Goal: Task Accomplishment & Management: Use online tool/utility

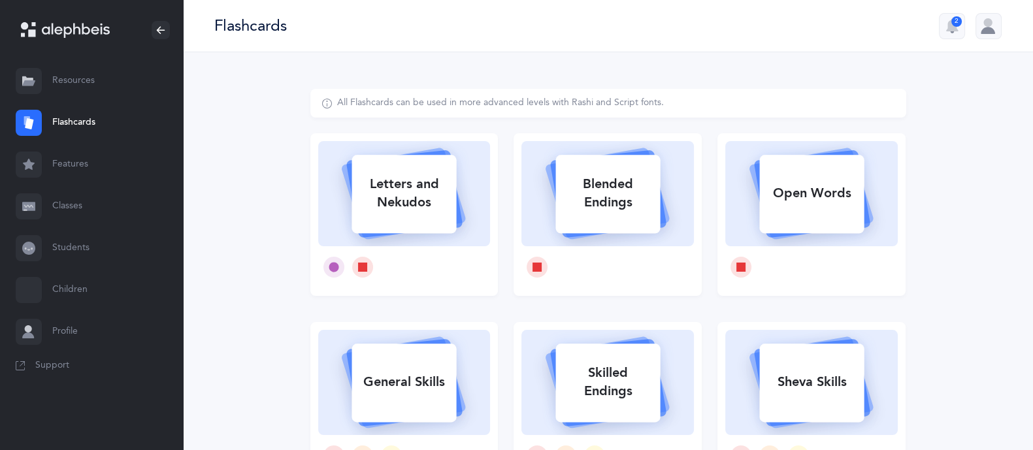
click at [415, 175] on div "Letters and Nekudos" at bounding box center [404, 193] width 105 height 52
select select
select select "single"
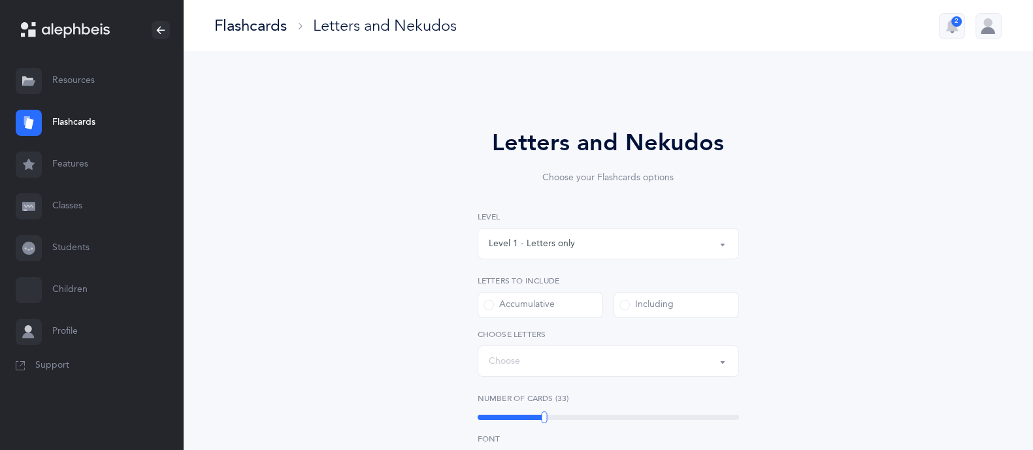
select select "27"
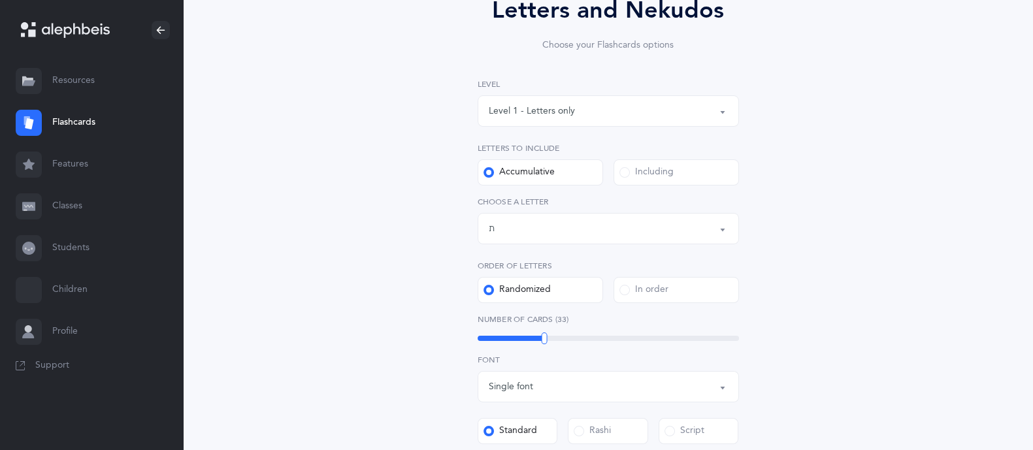
click at [530, 95] on button "Level 1 - Letters only" at bounding box center [608, 110] width 261 height 31
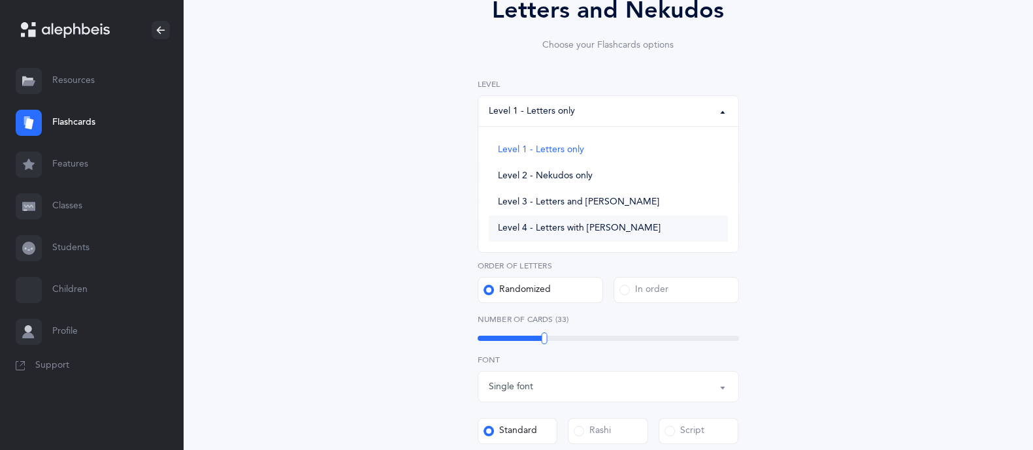
click at [559, 225] on span "Level 4 - Letters with Nekudos" at bounding box center [579, 229] width 163 height 12
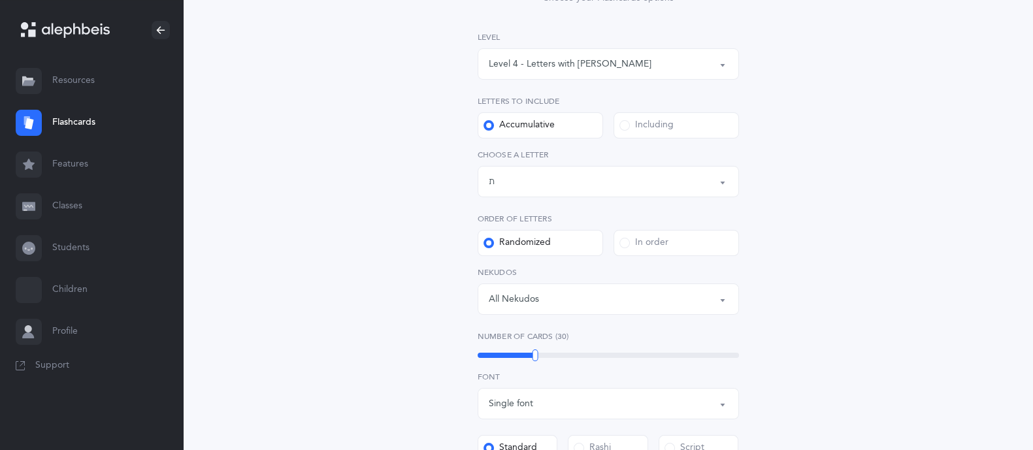
scroll to position [177, 0]
click at [656, 122] on div "Including" at bounding box center [647, 128] width 54 height 13
click at [0, 0] on input "Including" at bounding box center [0, 0] width 0 height 0
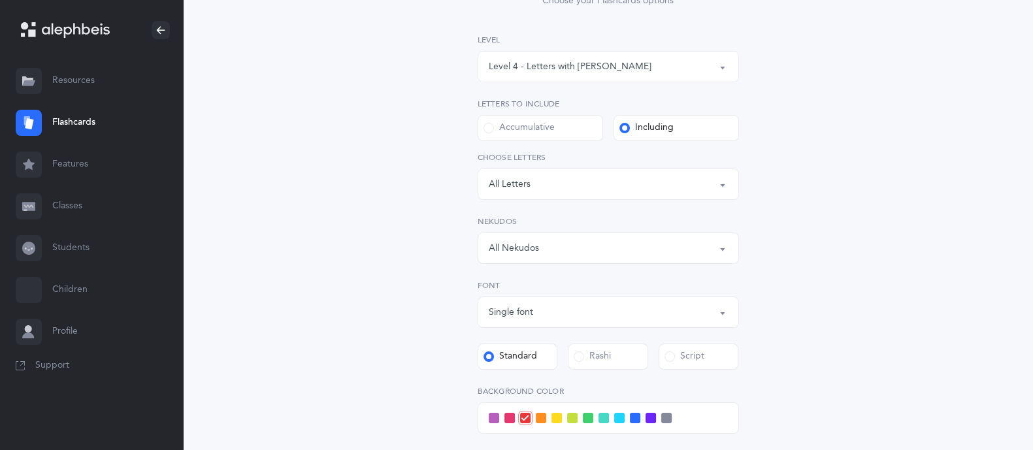
scroll to position [249, 0]
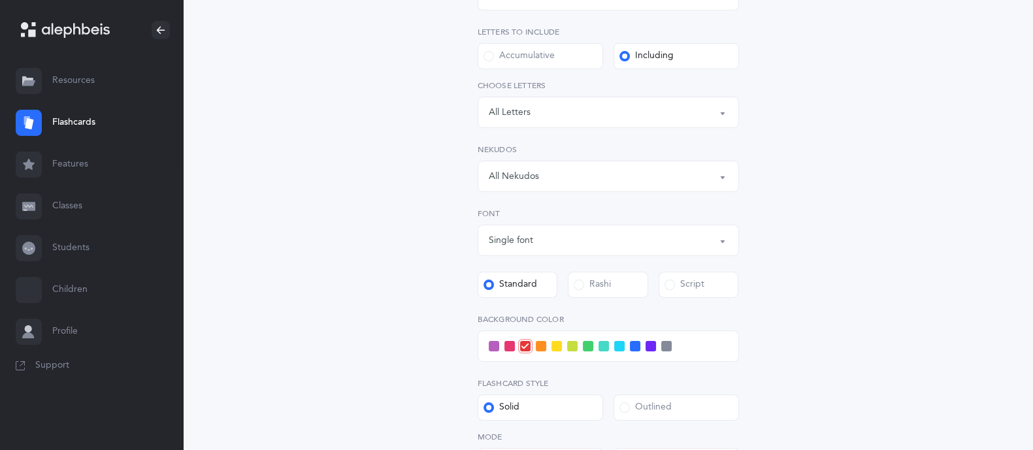
click at [588, 116] on div "Letters: All Letters" at bounding box center [608, 112] width 239 height 22
click at [962, 216] on div "Letters and Nekudos Choose your Flashcards options Level 1 - Letters only Level…" at bounding box center [608, 222] width 850 height 839
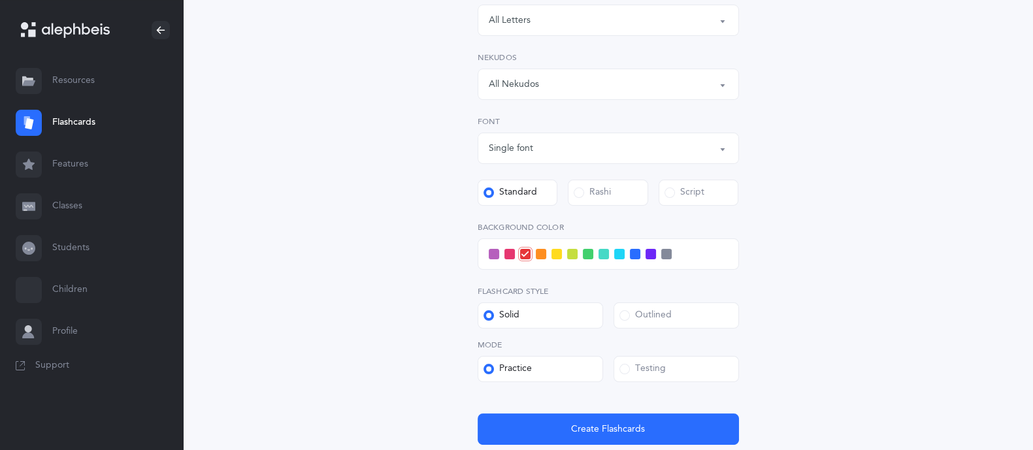
scroll to position [344, 0]
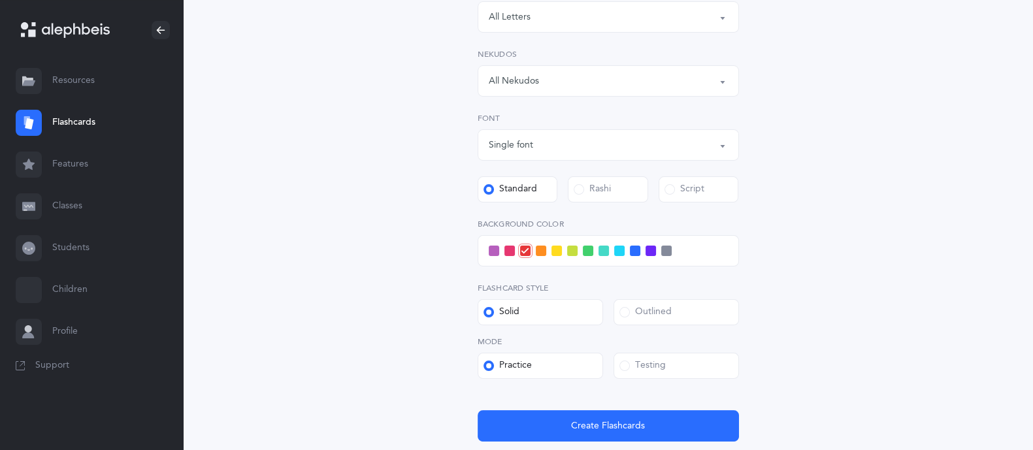
click at [584, 191] on div "Rashi" at bounding box center [592, 189] width 37 height 13
click at [0, 0] on input "Rashi" at bounding box center [0, 0] width 0 height 0
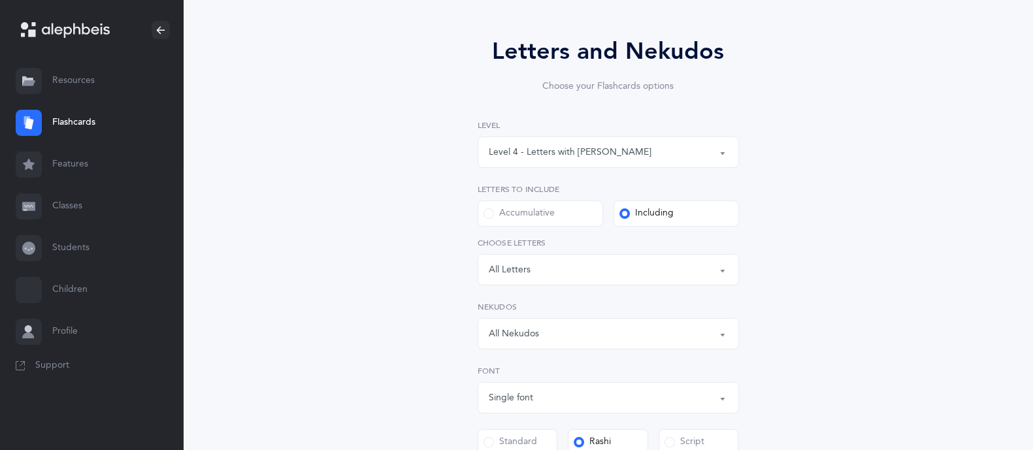
scroll to position [122, 0]
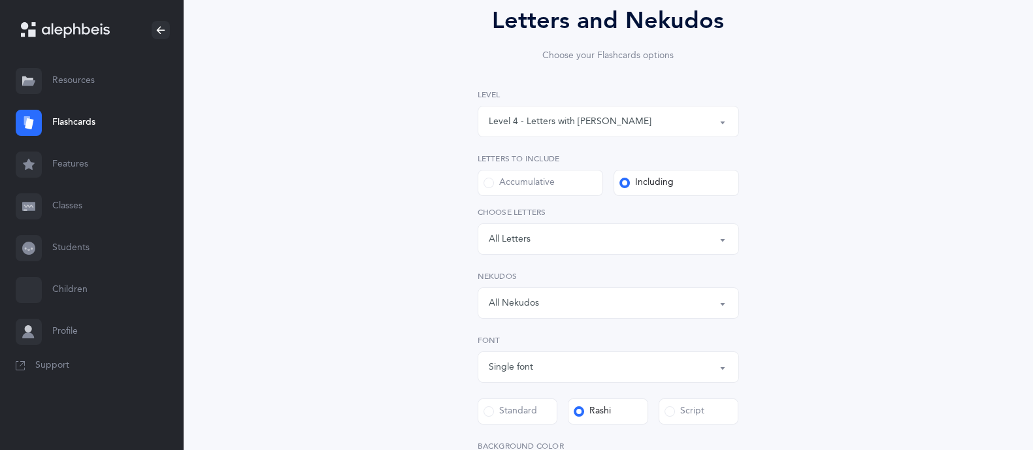
click at [563, 122] on div "Level 4 - Letters with Nekudos" at bounding box center [570, 122] width 163 height 14
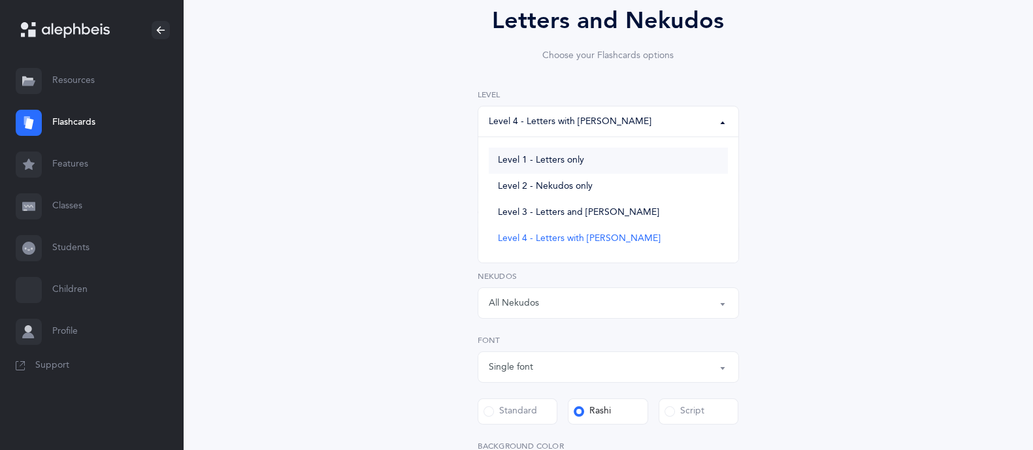
click at [585, 159] on link "Level 1 - Letters only" at bounding box center [608, 161] width 239 height 26
select select "1"
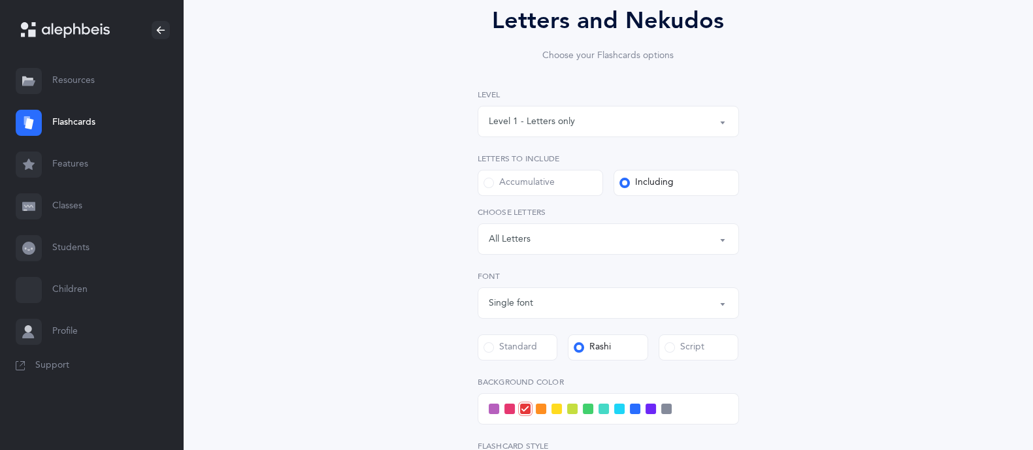
scroll to position [376, 0]
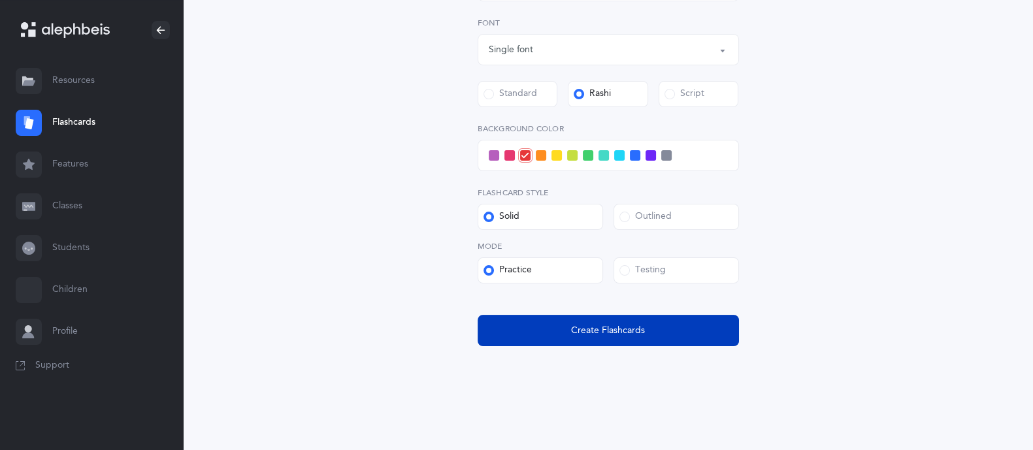
click at [588, 324] on span "Create Flashcards" at bounding box center [608, 331] width 74 height 14
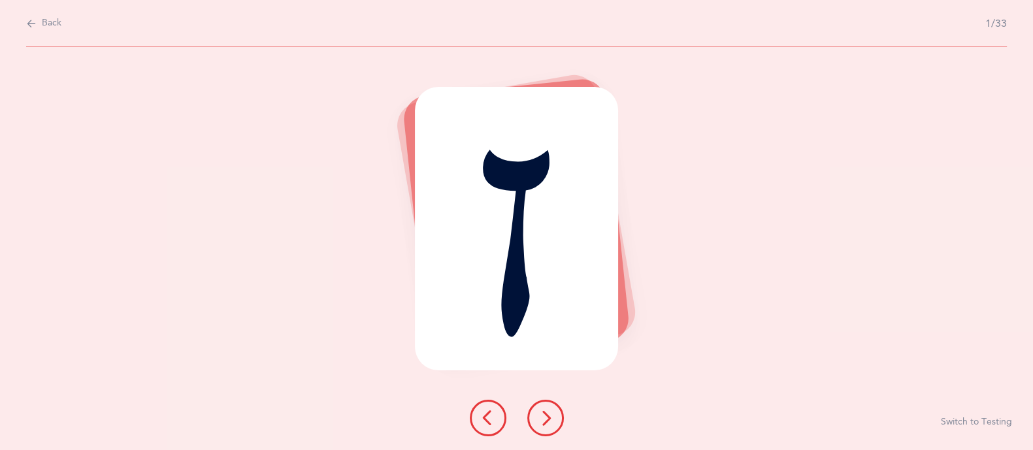
scroll to position [0, 0]
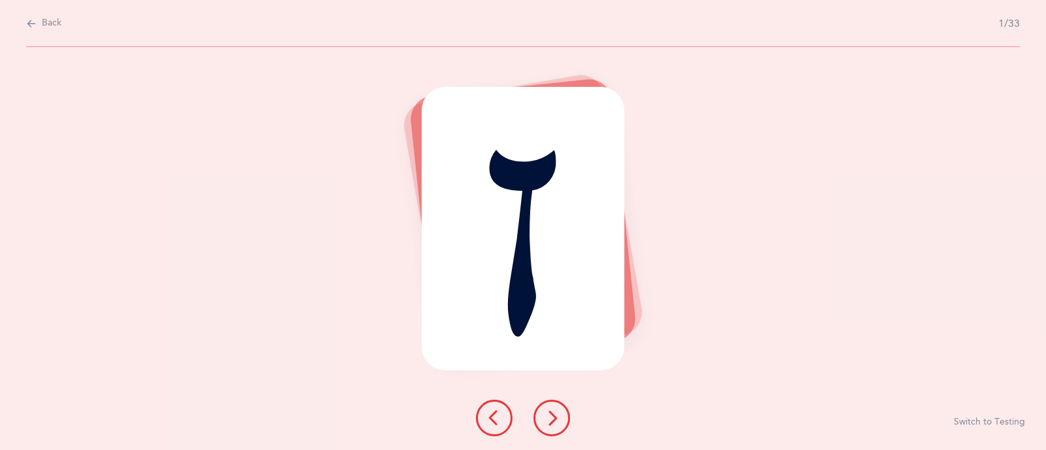
click at [559, 422] on icon at bounding box center [552, 418] width 16 height 16
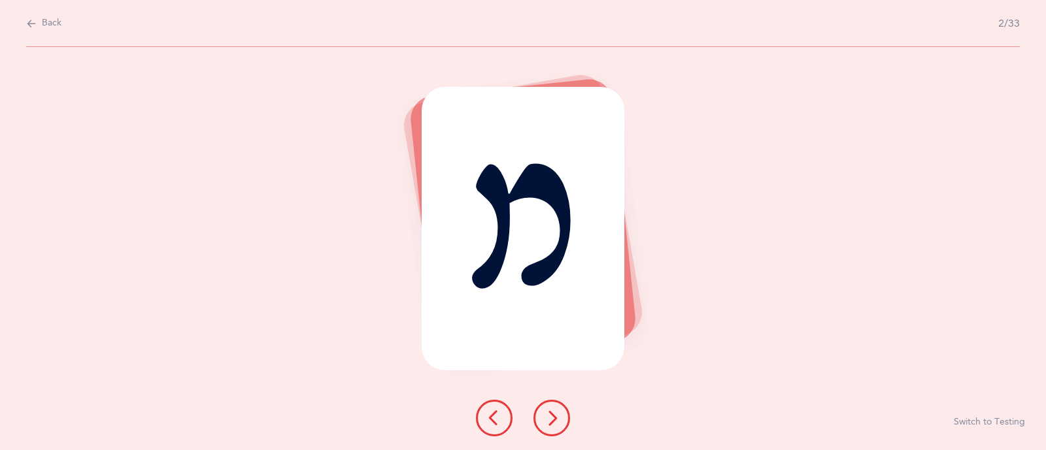
click at [477, 420] on button at bounding box center [494, 418] width 37 height 37
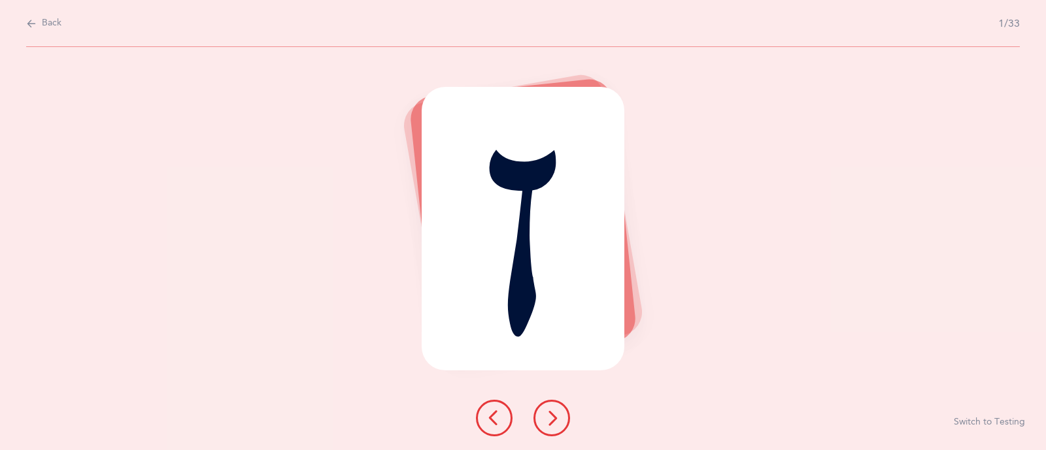
click at [542, 425] on button at bounding box center [551, 418] width 37 height 37
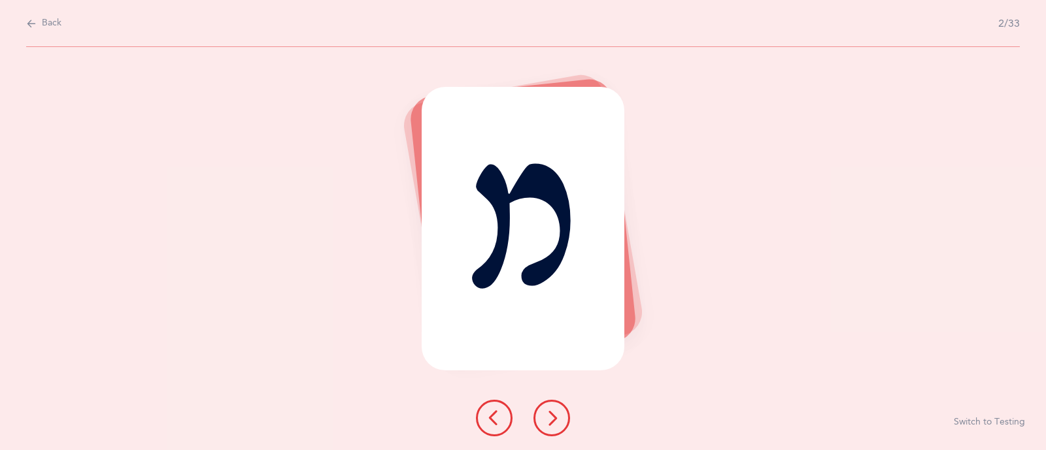
click at [542, 425] on button at bounding box center [551, 418] width 37 height 37
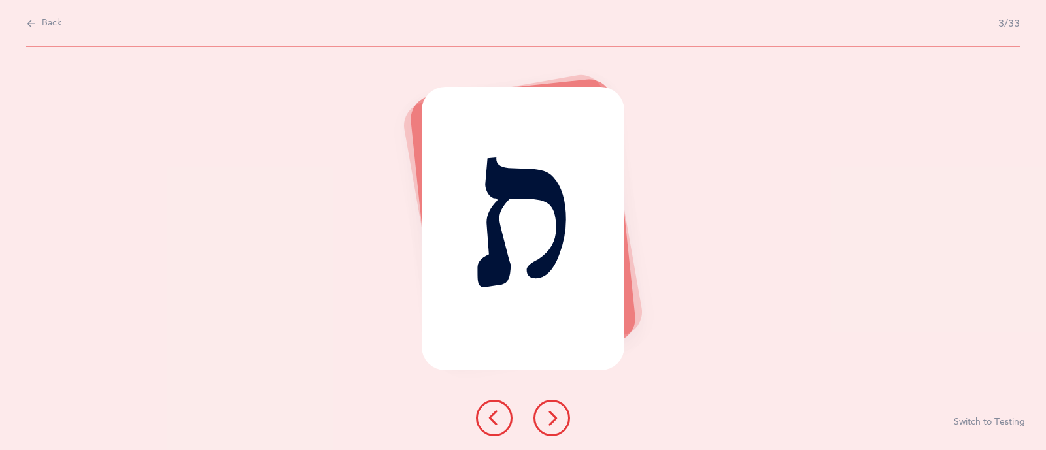
click at [542, 425] on button at bounding box center [551, 418] width 37 height 37
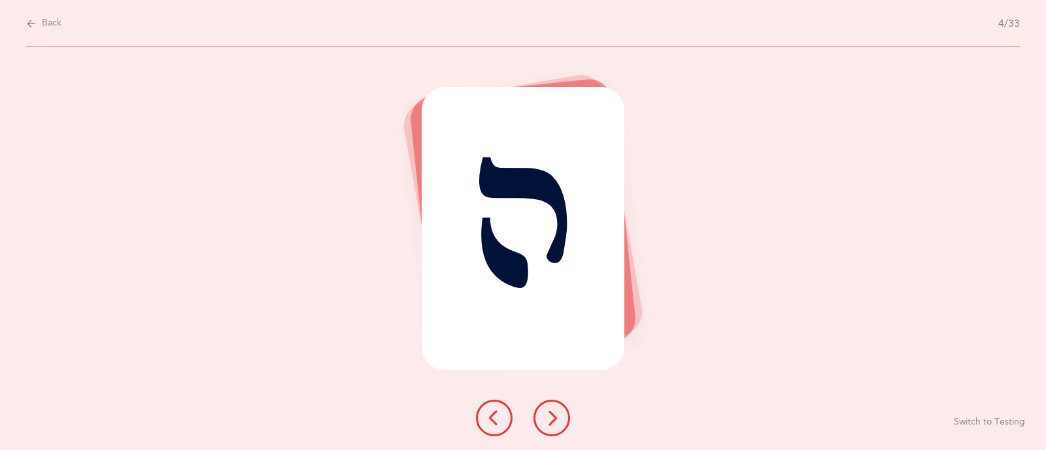
click at [542, 425] on button at bounding box center [551, 418] width 37 height 37
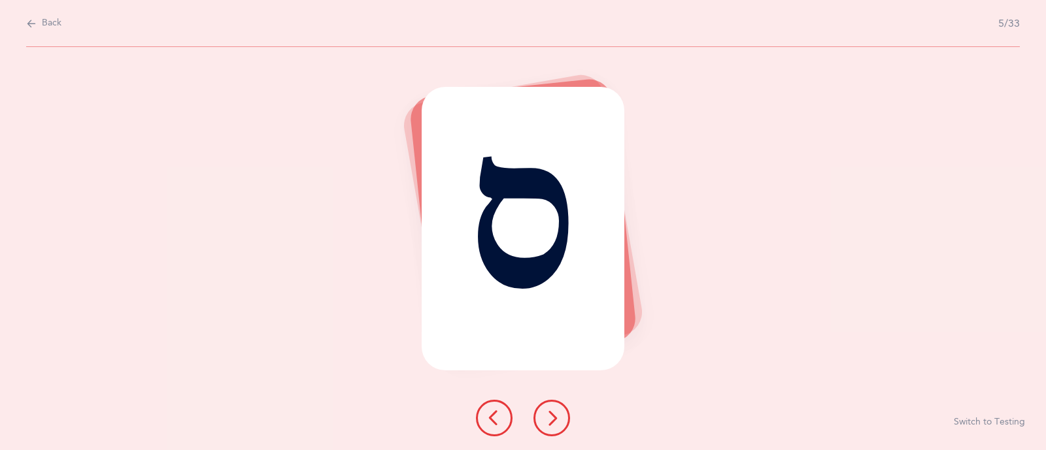
click at [542, 425] on button at bounding box center [551, 418] width 37 height 37
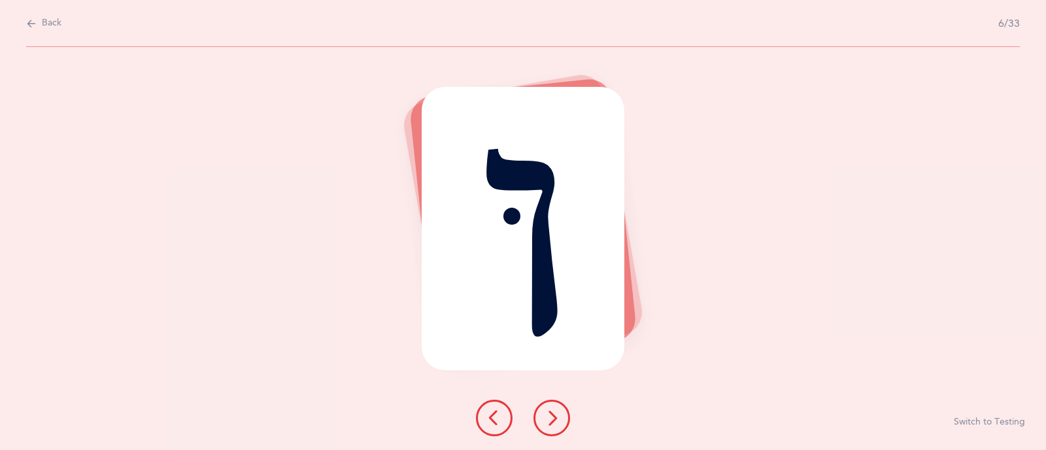
click at [542, 425] on button at bounding box center [551, 418] width 37 height 37
click at [497, 416] on icon at bounding box center [494, 418] width 16 height 16
click at [499, 424] on icon at bounding box center [494, 418] width 16 height 16
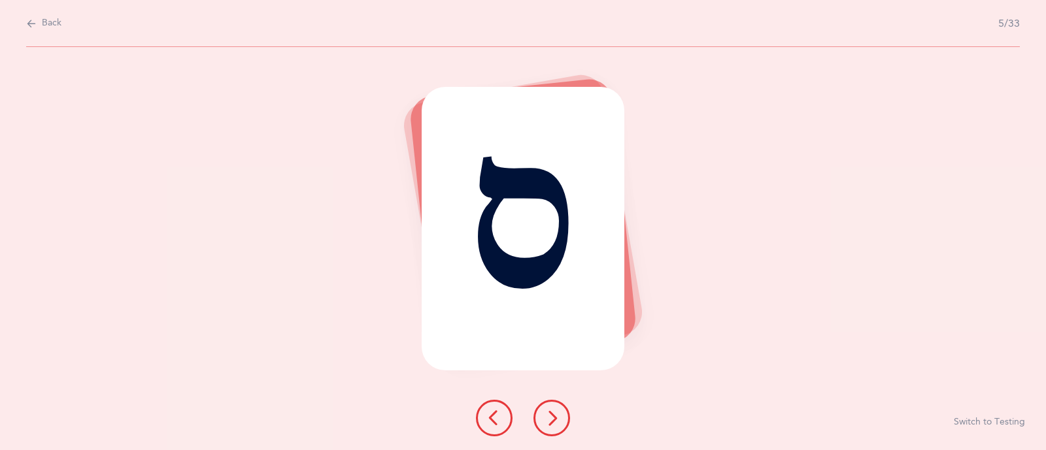
click at [499, 424] on icon at bounding box center [494, 418] width 16 height 16
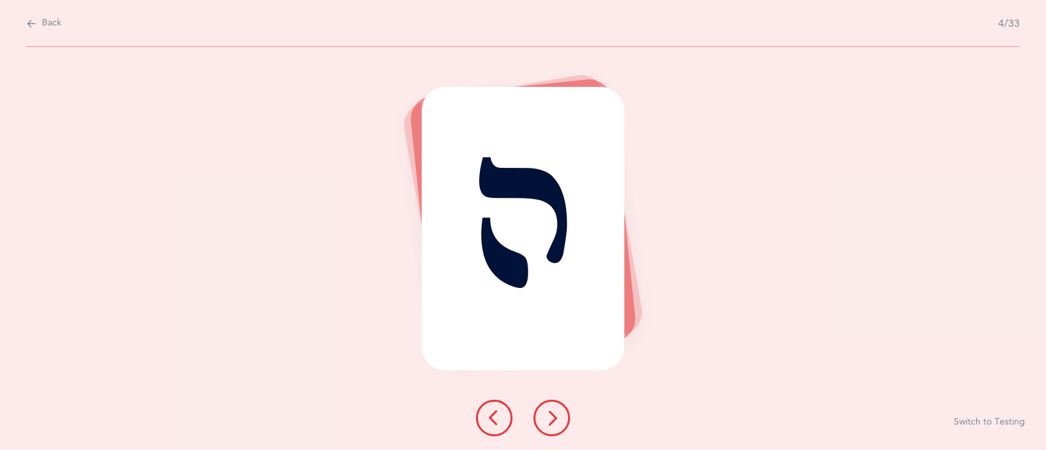
click at [499, 424] on icon at bounding box center [494, 418] width 16 height 16
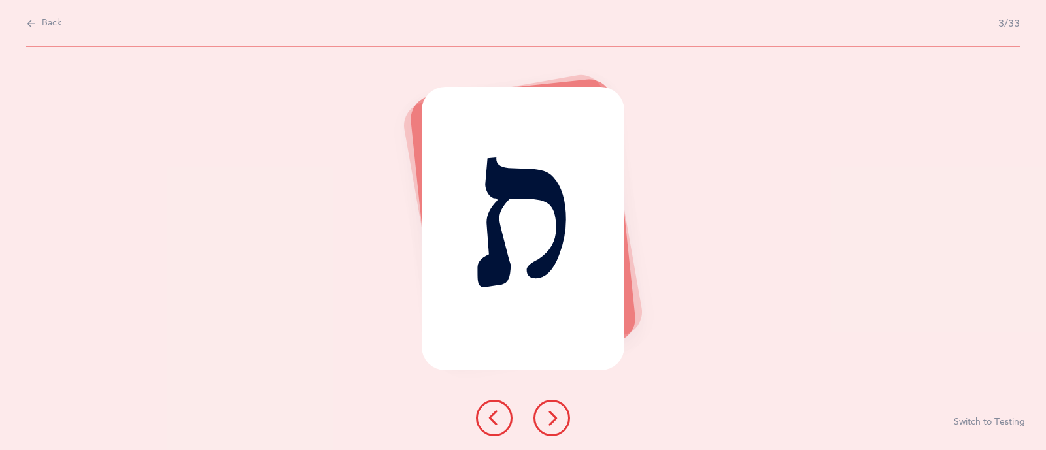
click at [499, 424] on icon at bounding box center [494, 418] width 16 height 16
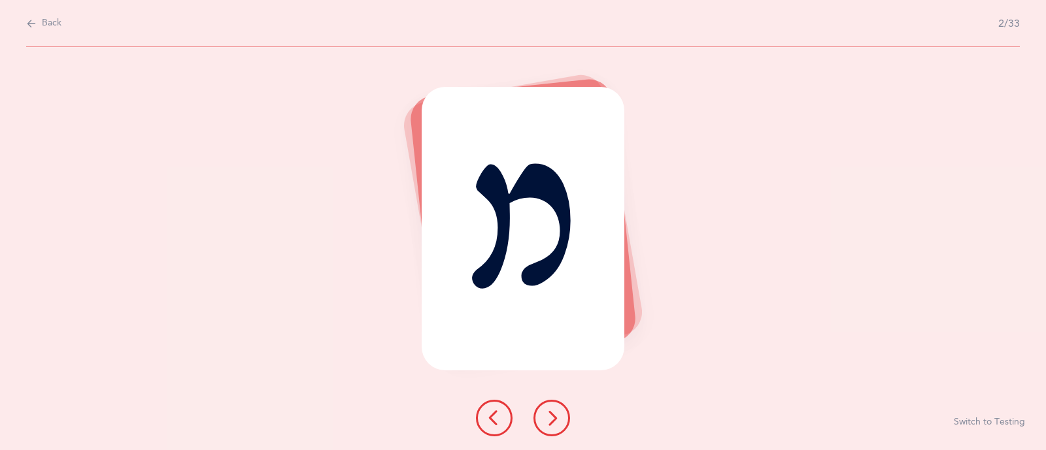
click at [499, 424] on icon at bounding box center [494, 418] width 16 height 16
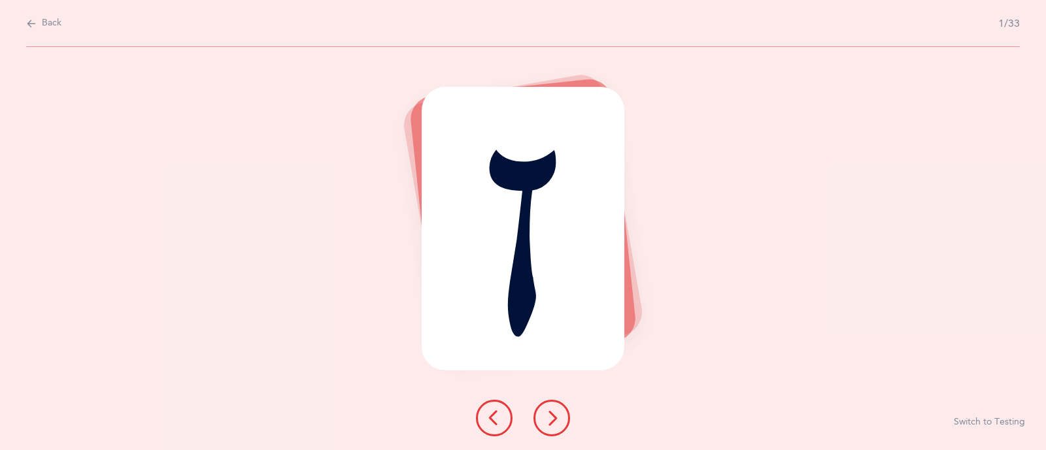
click at [39, 21] on button "Back" at bounding box center [43, 23] width 35 height 14
select select "single"
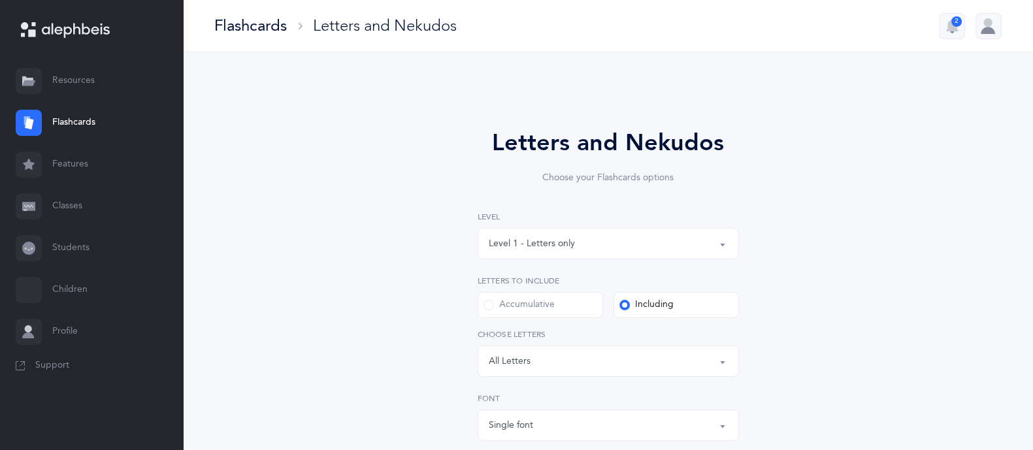
scroll to position [297, 0]
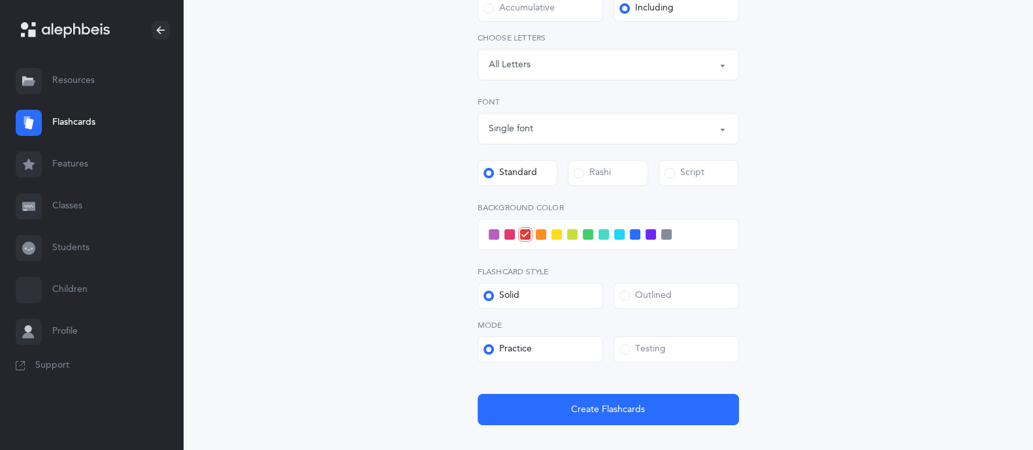
click at [645, 356] on label "Testing" at bounding box center [676, 350] width 125 height 26
click at [0, 0] on input "Testing" at bounding box center [0, 0] width 0 height 0
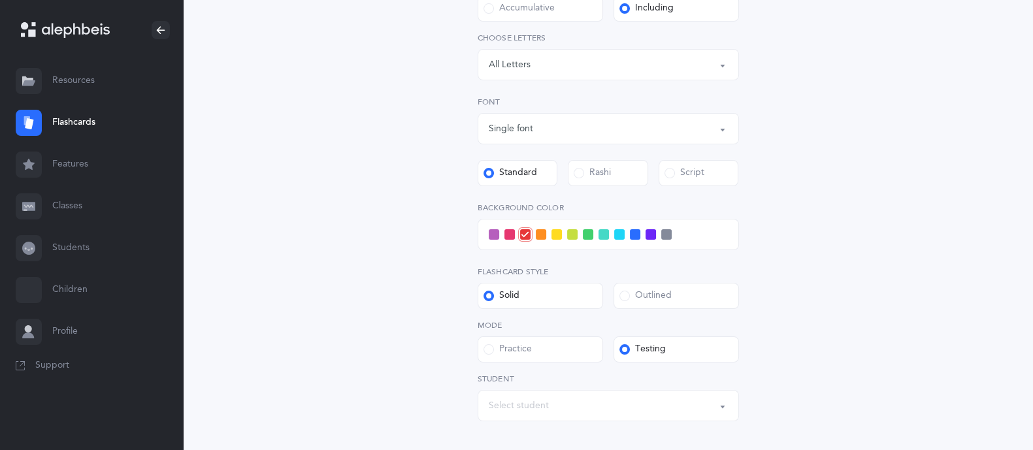
scroll to position [435, 0]
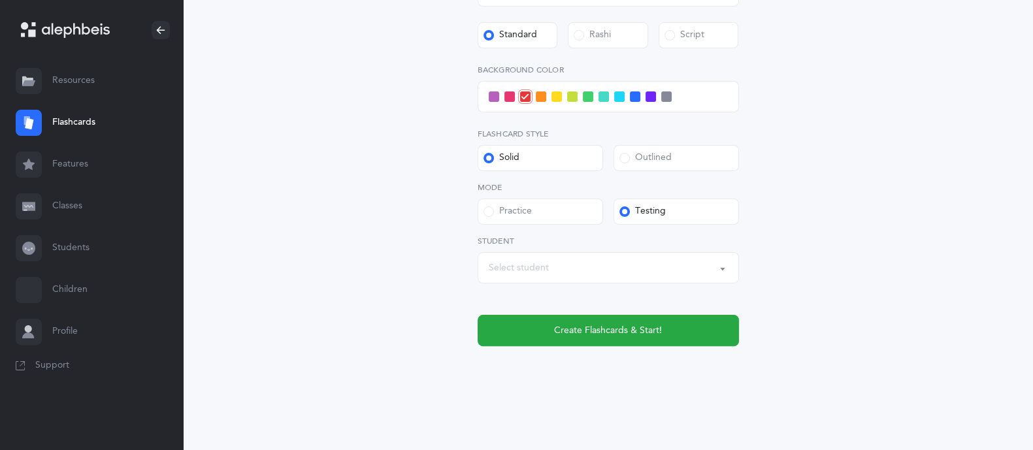
click at [641, 259] on div "Select student" at bounding box center [608, 268] width 239 height 22
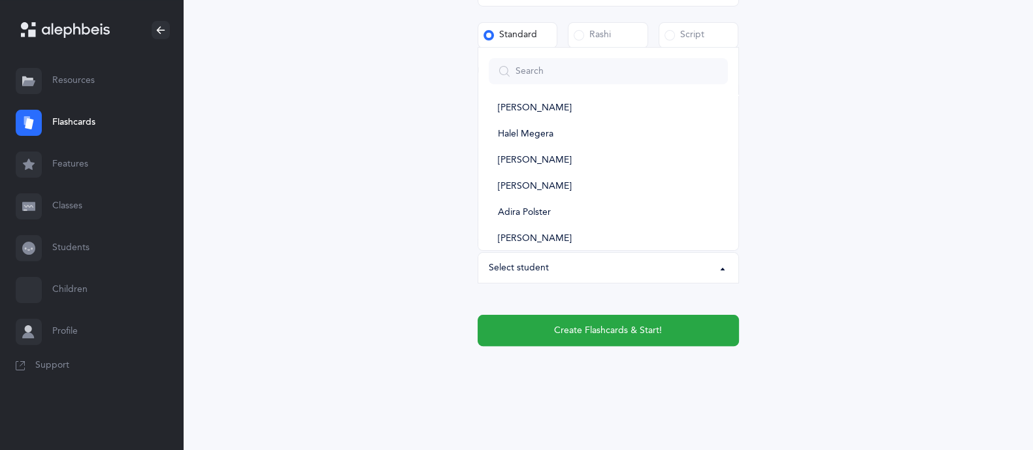
scroll to position [0, 0]
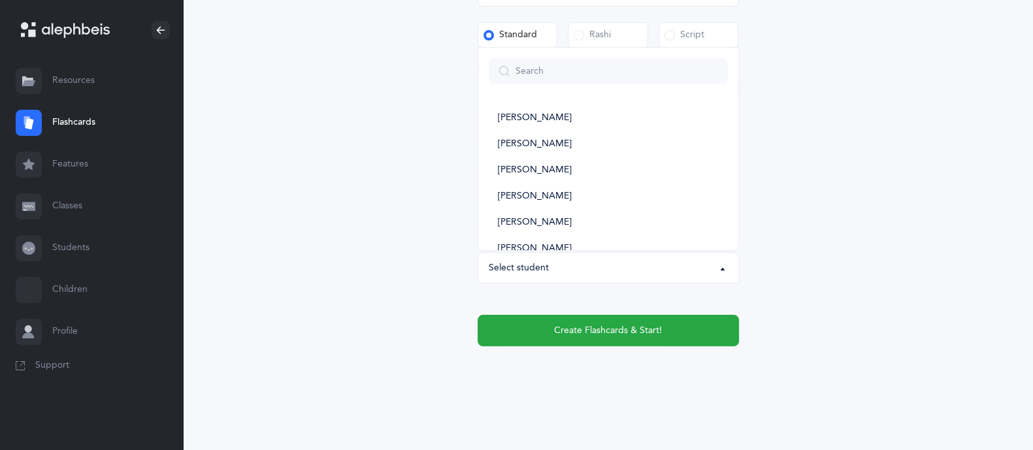
click at [814, 152] on div "Letters and Nekudos Choose your Flashcards options Level 1 - Letters only Level…" at bounding box center [608, 26] width 596 height 744
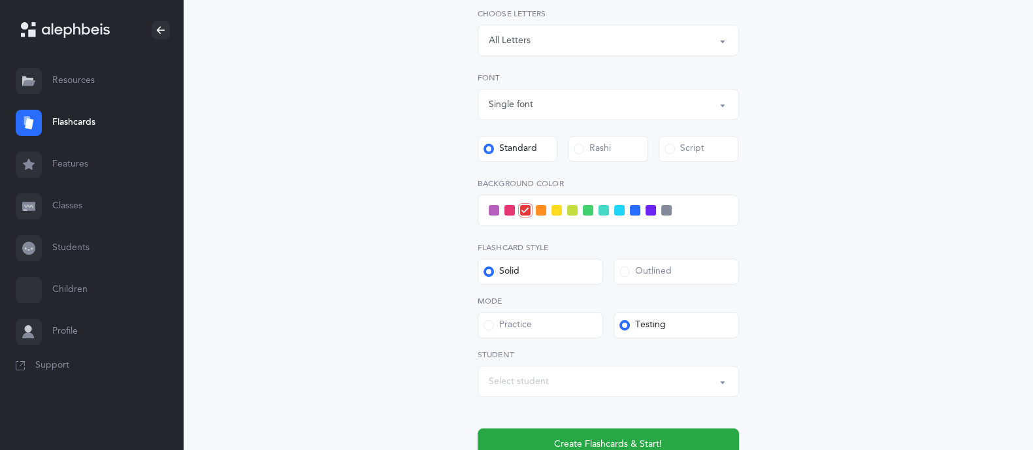
scroll to position [323, 0]
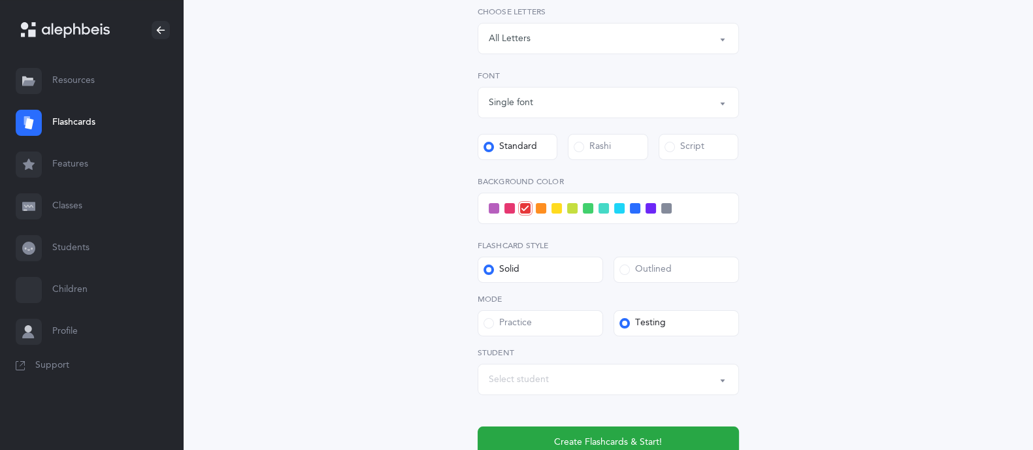
click at [565, 333] on label "Practice" at bounding box center [540, 323] width 125 height 26
click at [0, 0] on input "Practice" at bounding box center [0, 0] width 0 height 0
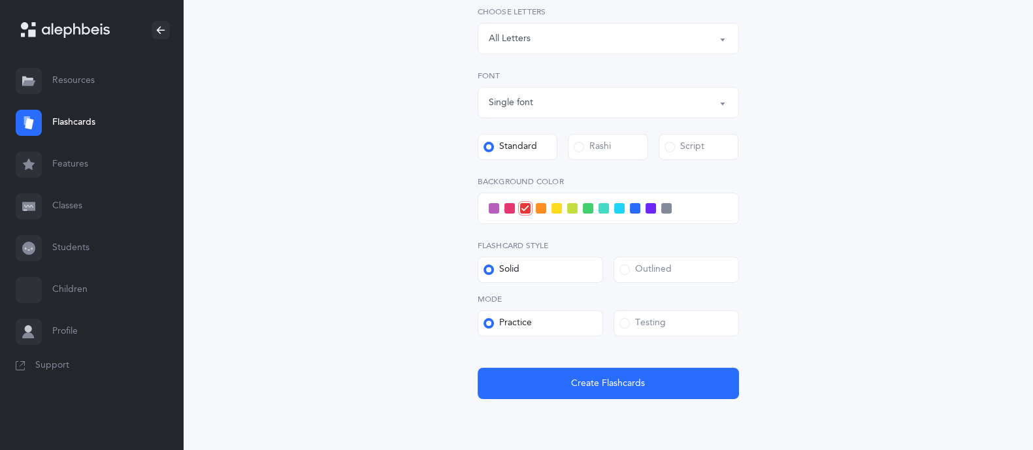
scroll to position [376, 0]
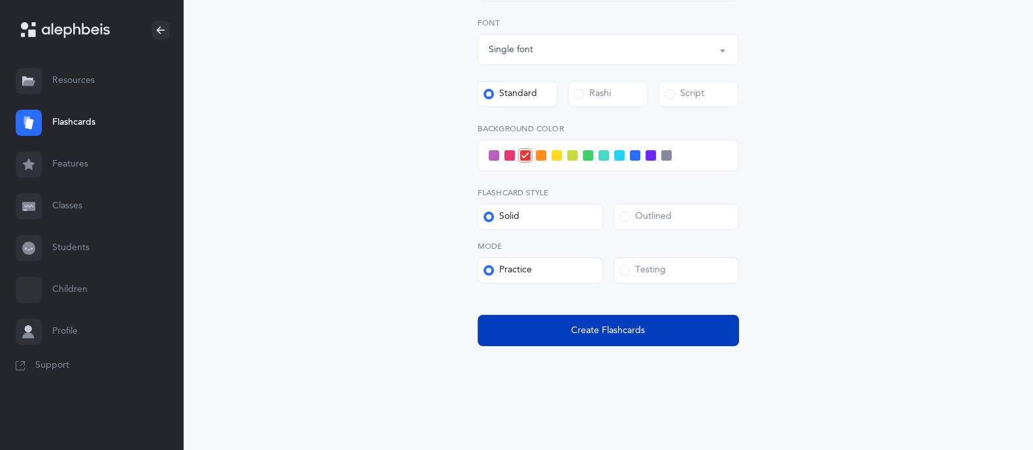
click at [624, 329] on span "Create Flashcards" at bounding box center [608, 331] width 74 height 14
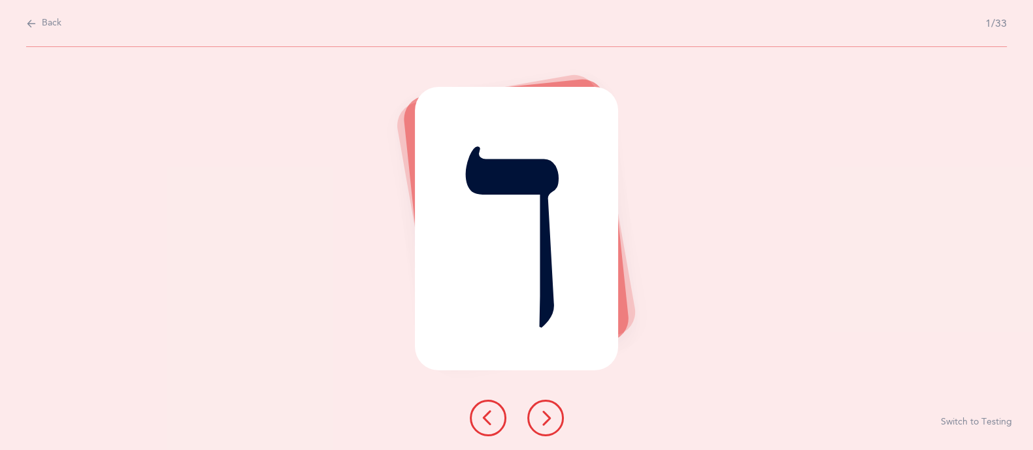
scroll to position [0, 0]
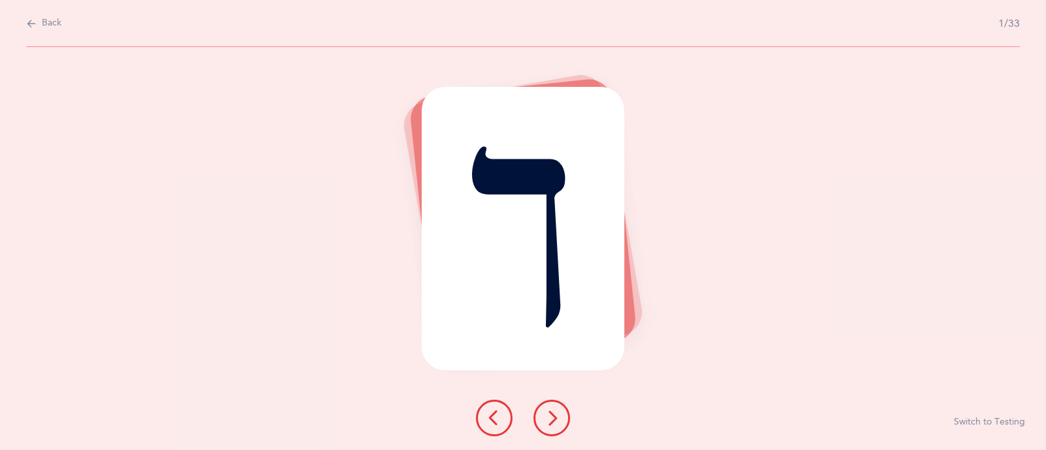
click at [550, 405] on button at bounding box center [551, 418] width 37 height 37
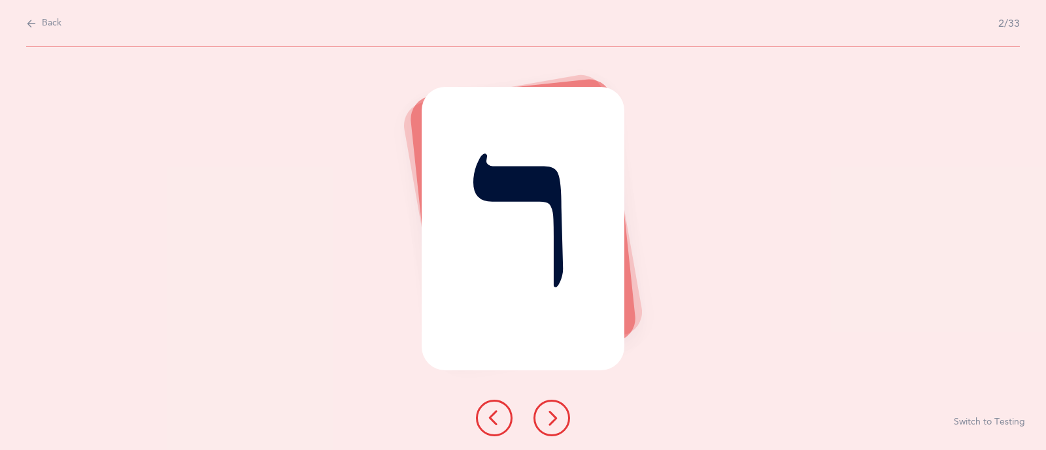
click at [550, 425] on icon at bounding box center [552, 418] width 16 height 16
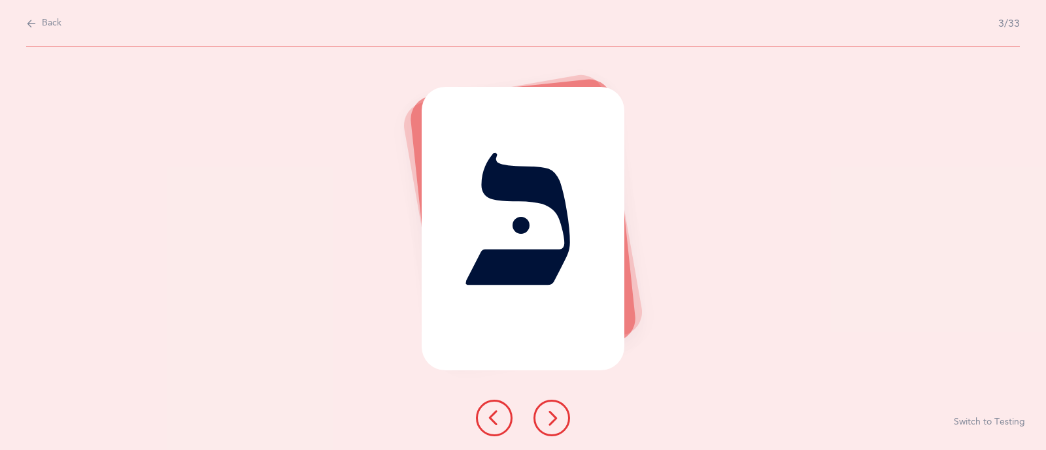
click at [550, 425] on icon at bounding box center [552, 418] width 16 height 16
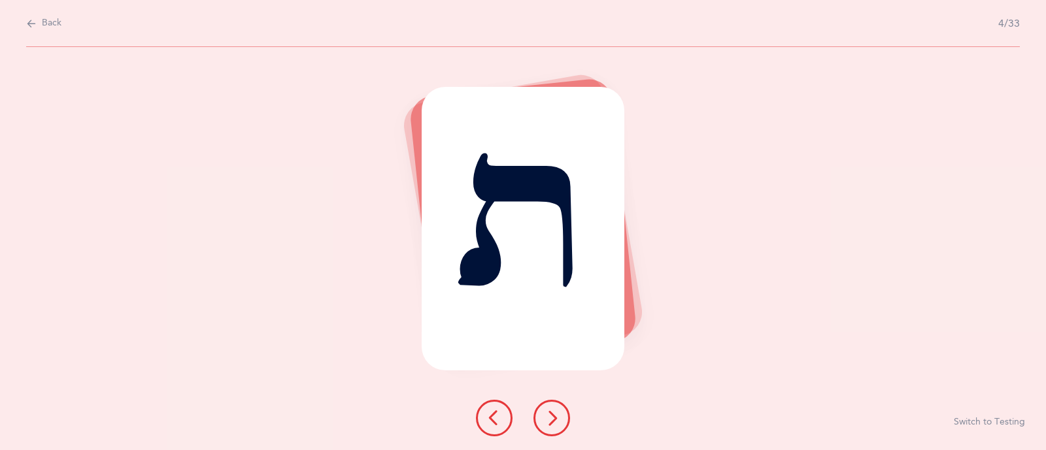
click at [550, 425] on icon at bounding box center [552, 418] width 16 height 16
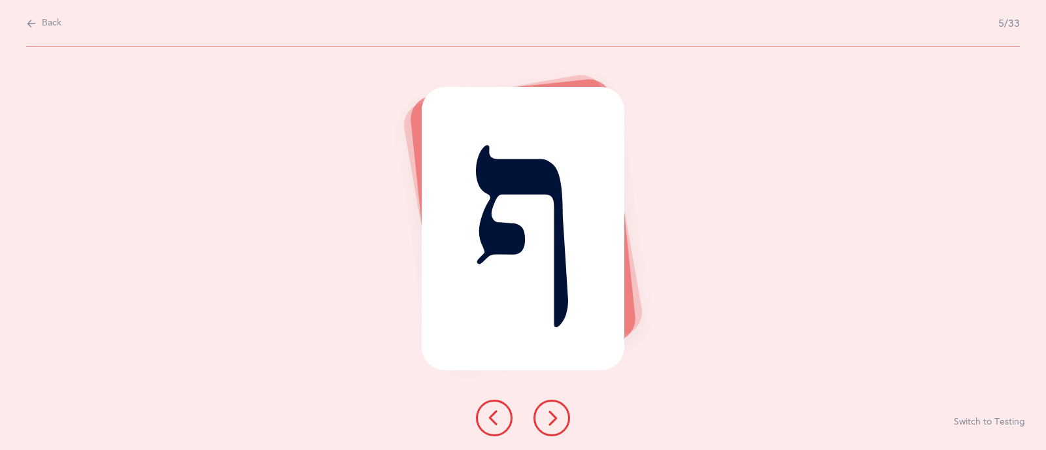
click at [46, 26] on span "Back" at bounding box center [52, 23] width 20 height 13
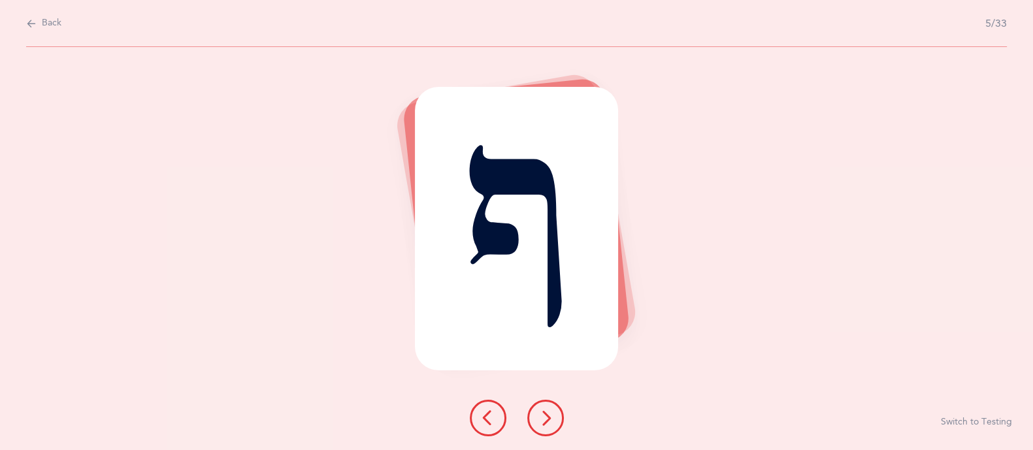
select select "single"
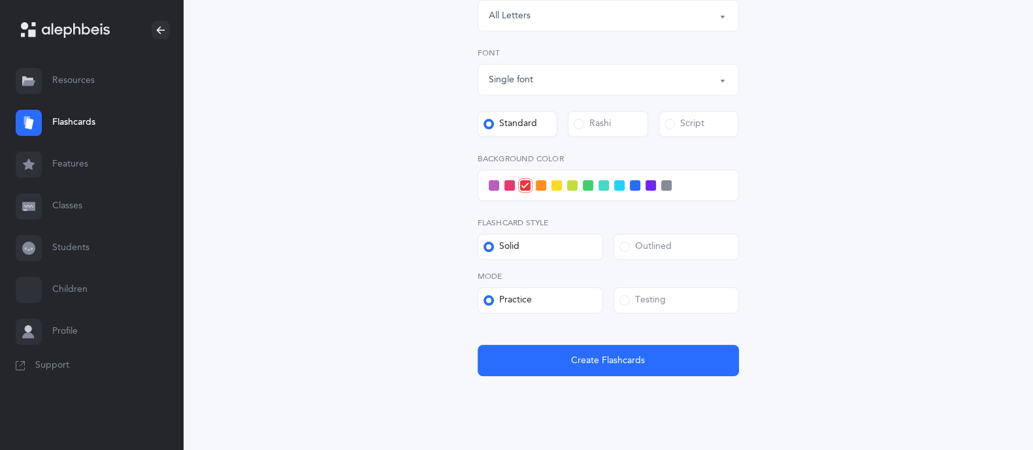
scroll to position [329, 0]
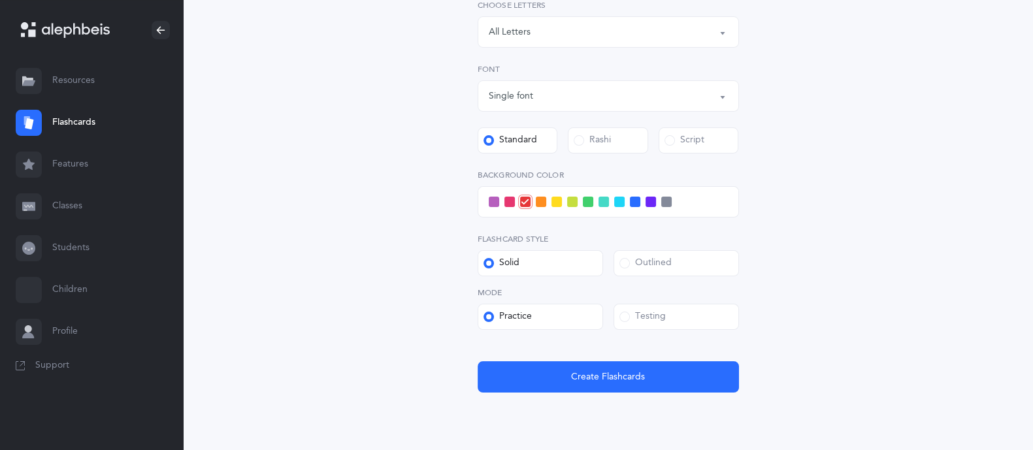
click at [597, 127] on label "Rashi" at bounding box center [608, 140] width 80 height 26
click at [0, 0] on input "Rashi" at bounding box center [0, 0] width 0 height 0
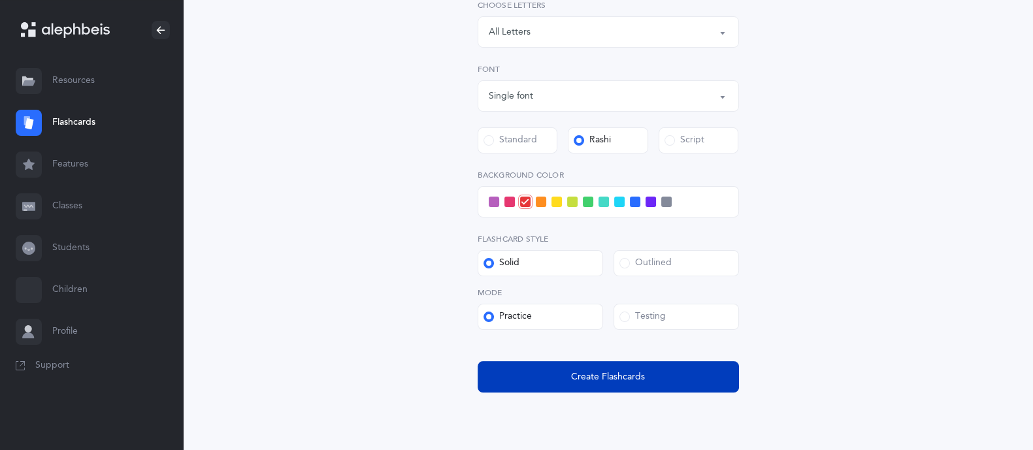
click at [622, 388] on button "Create Flashcards" at bounding box center [608, 376] width 261 height 31
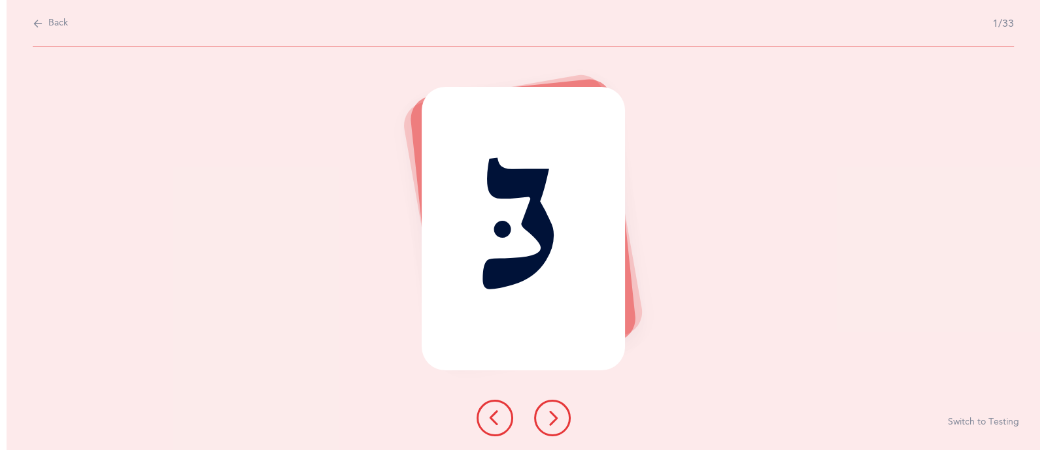
scroll to position [0, 0]
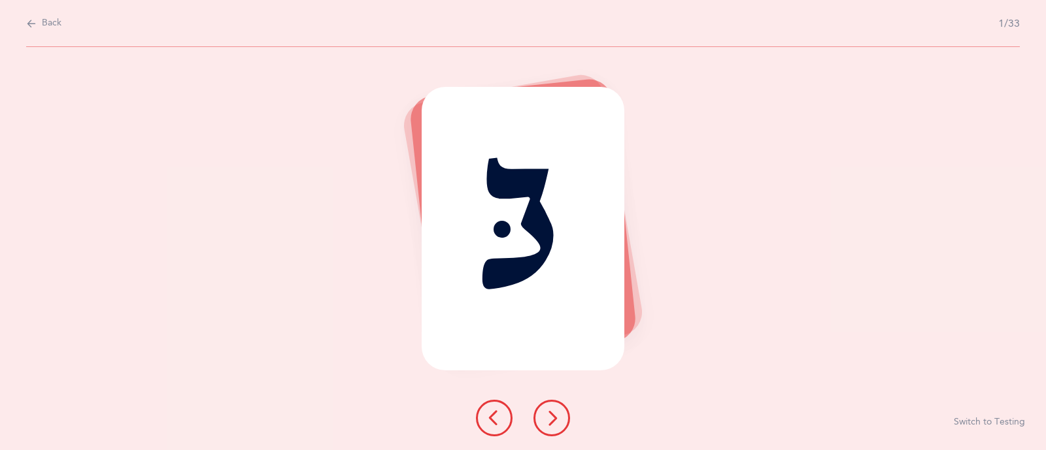
click at [561, 416] on button at bounding box center [551, 418] width 37 height 37
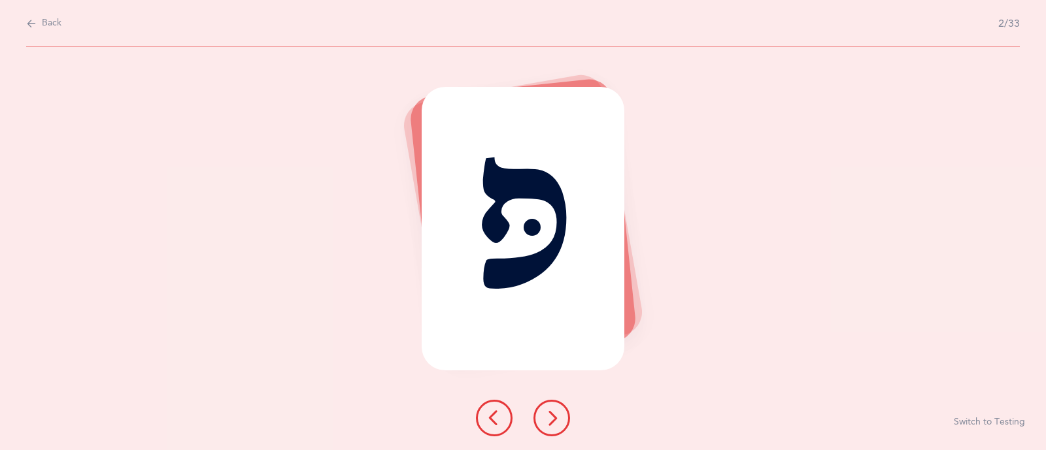
click at [560, 418] on button at bounding box center [551, 418] width 37 height 37
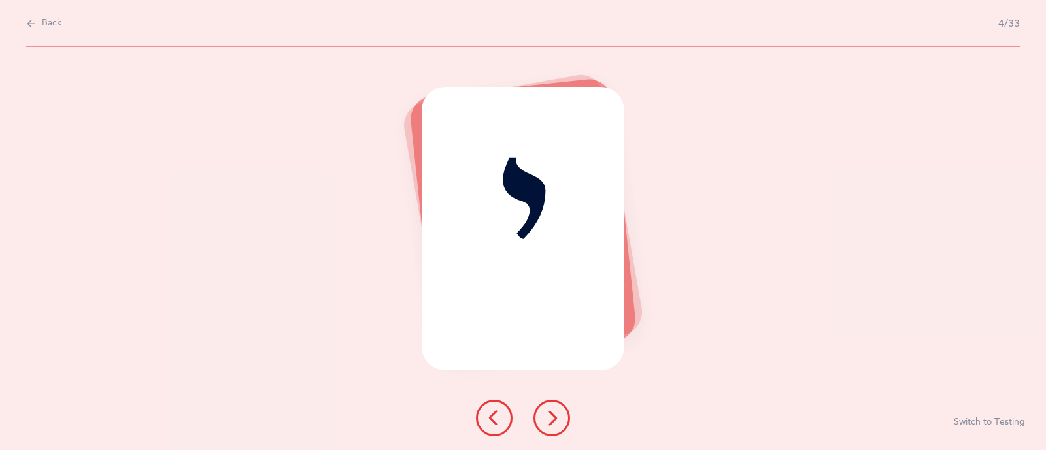
click at [560, 418] on button at bounding box center [551, 418] width 37 height 37
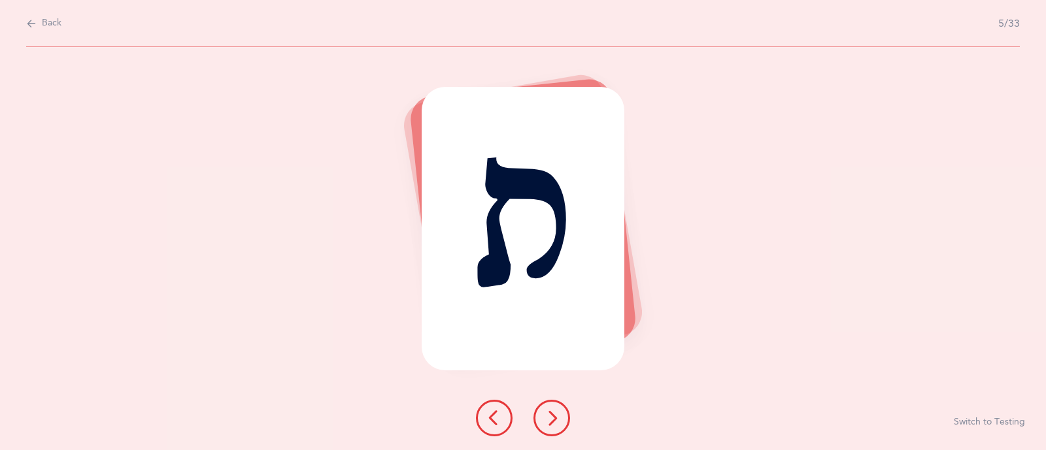
click at [563, 417] on button at bounding box center [551, 418] width 37 height 37
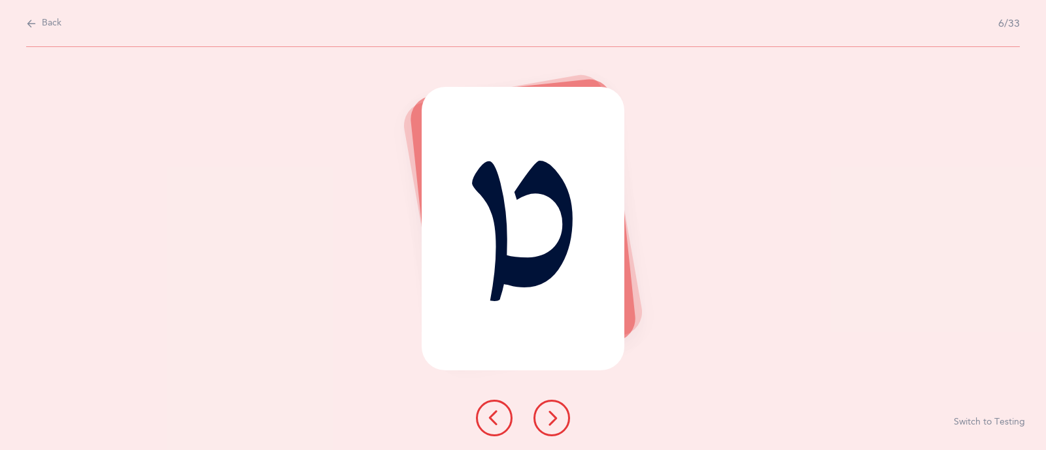
drag, startPoint x: 565, startPoint y: 429, endPoint x: 531, endPoint y: 448, distance: 39.5
click at [531, 448] on div "ט Switch to Testing" at bounding box center [523, 248] width 1046 height 403
click at [548, 408] on button at bounding box center [551, 418] width 37 height 37
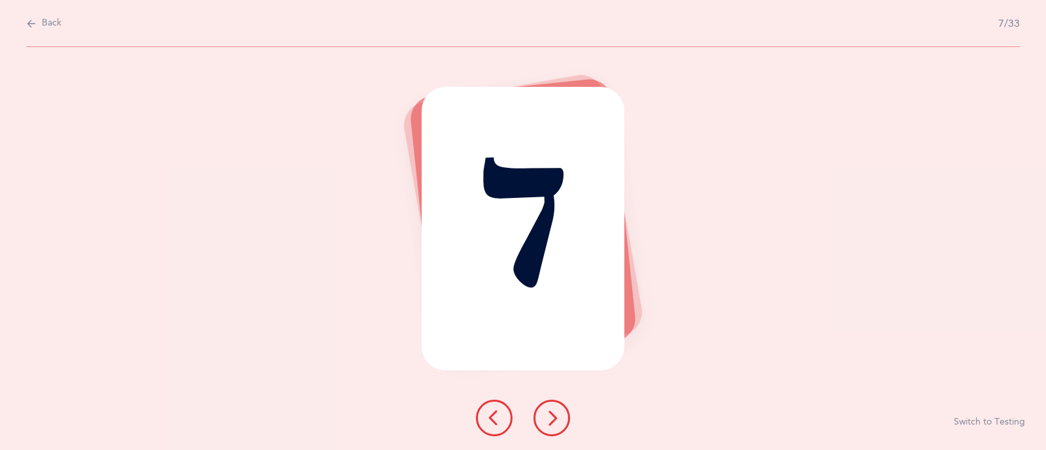
click at [548, 408] on button at bounding box center [551, 418] width 37 height 37
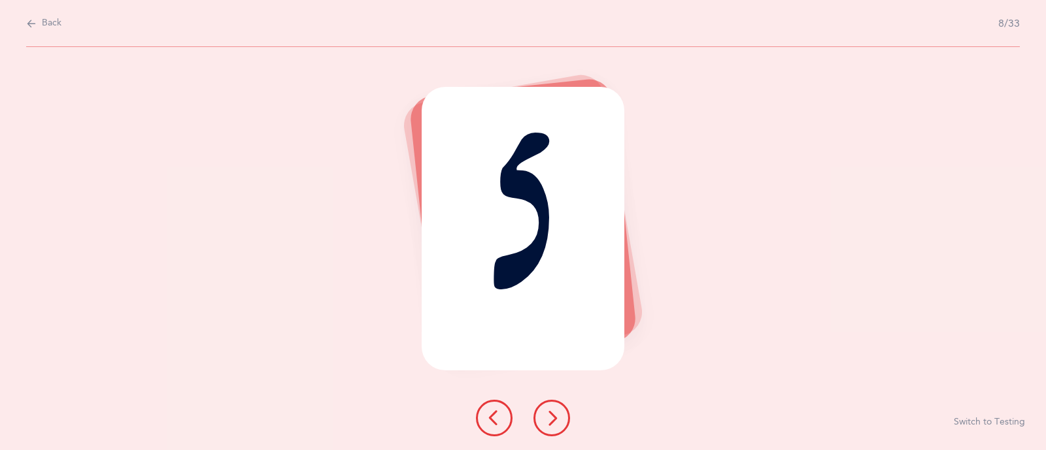
click at [551, 423] on icon at bounding box center [552, 418] width 16 height 16
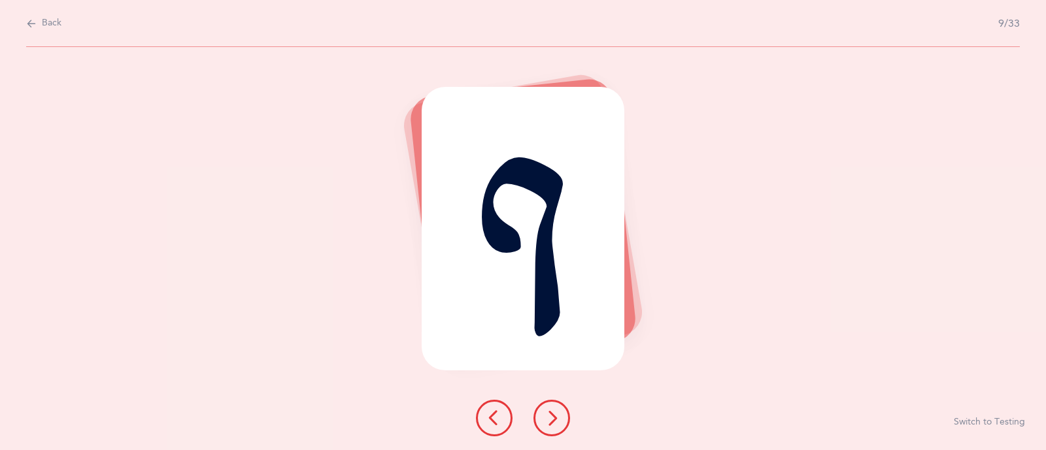
click at [551, 423] on icon at bounding box center [552, 418] width 16 height 16
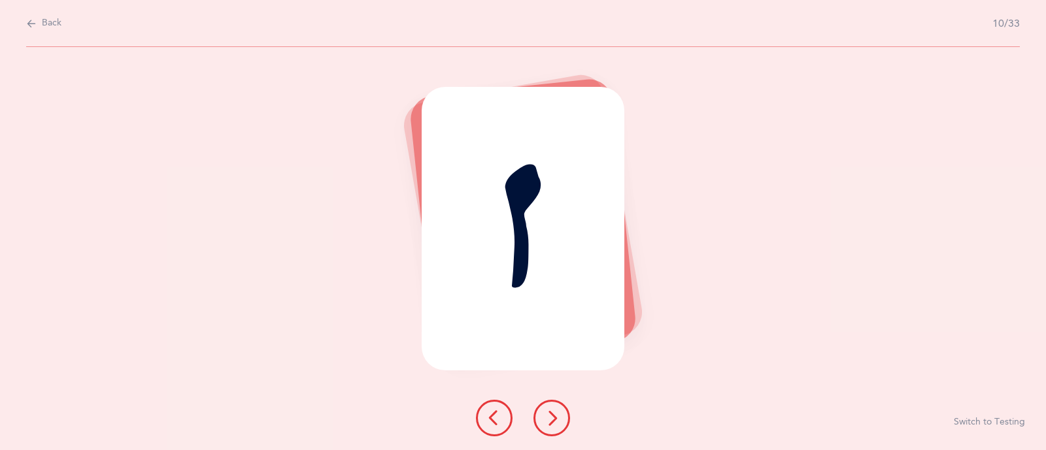
click at [551, 416] on icon at bounding box center [552, 418] width 16 height 16
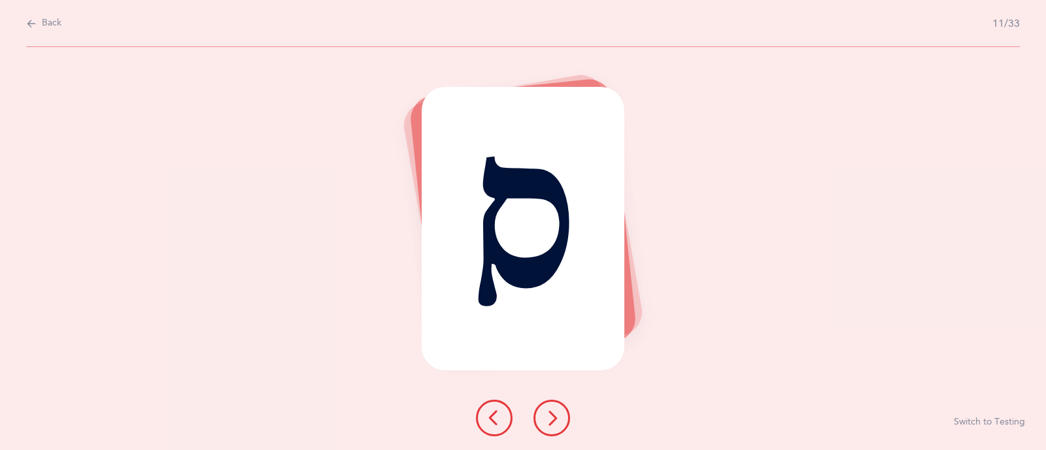
click at [551, 416] on icon at bounding box center [552, 418] width 16 height 16
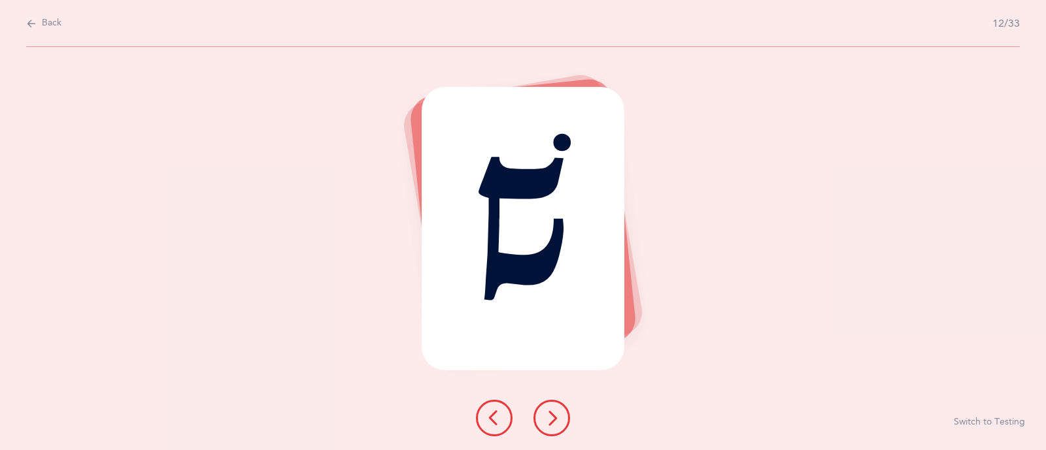
click at [551, 416] on icon at bounding box center [552, 418] width 16 height 16
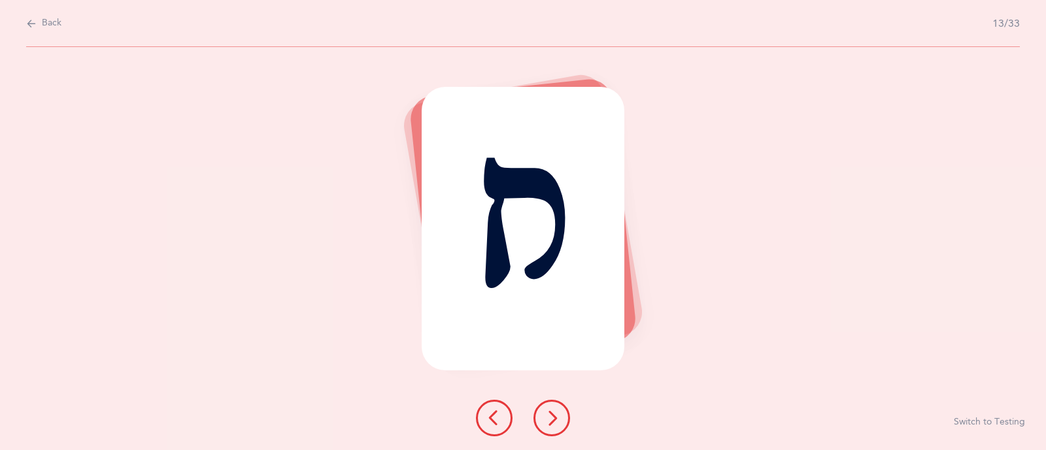
click at [551, 416] on icon at bounding box center [552, 418] width 16 height 16
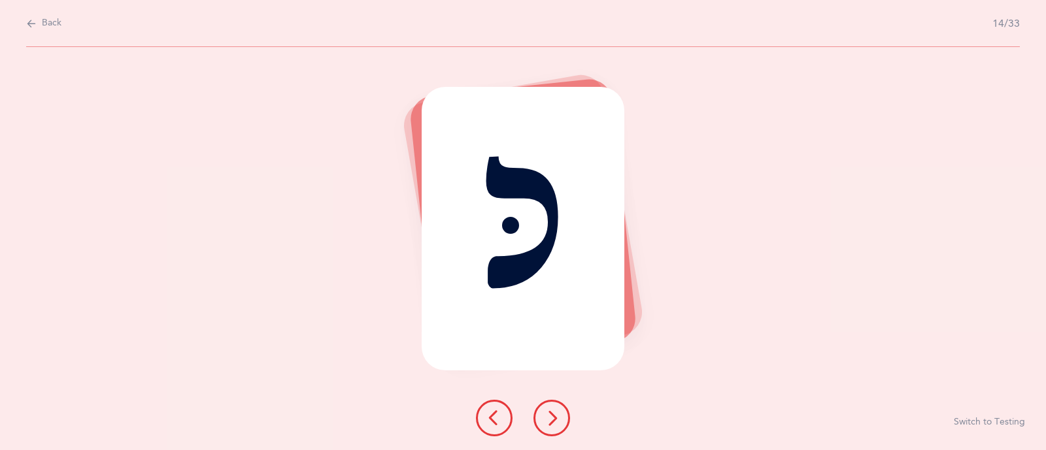
click at [552, 412] on icon at bounding box center [552, 418] width 16 height 16
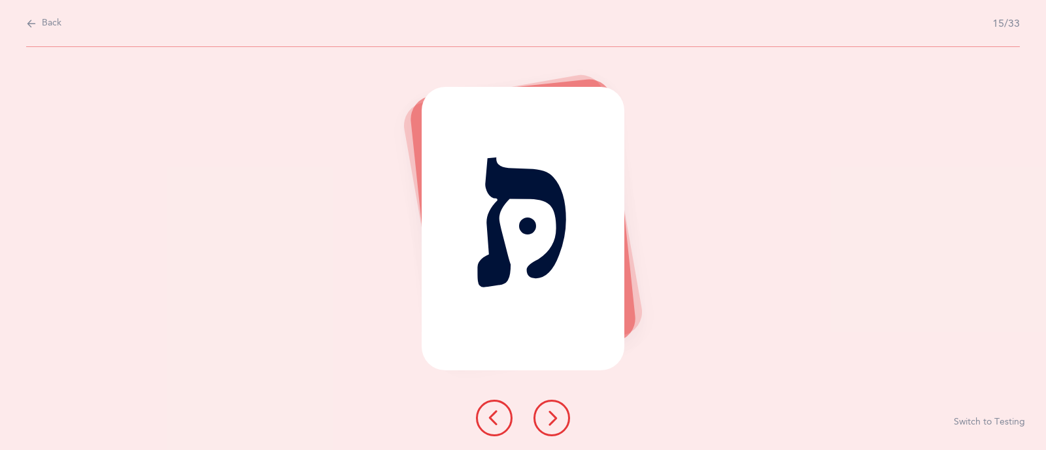
click at [552, 412] on icon at bounding box center [552, 418] width 16 height 16
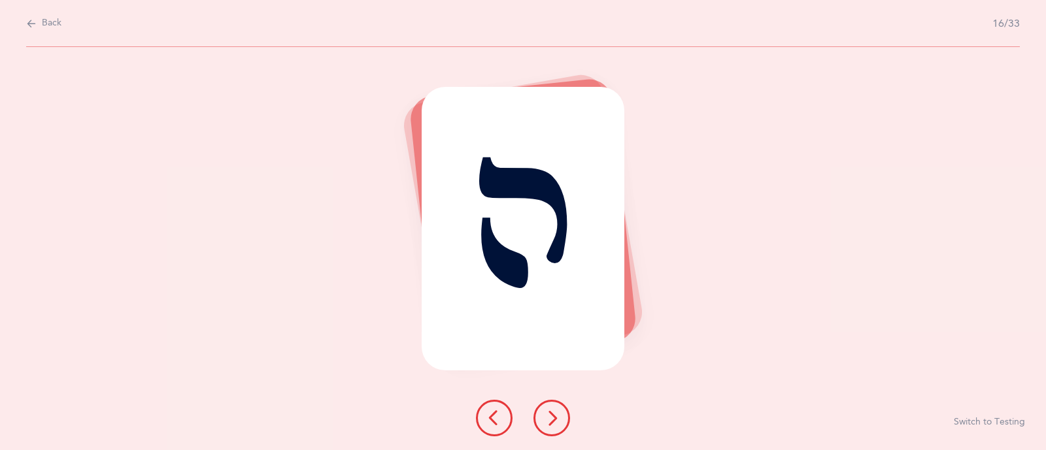
click at [552, 412] on icon at bounding box center [552, 418] width 16 height 16
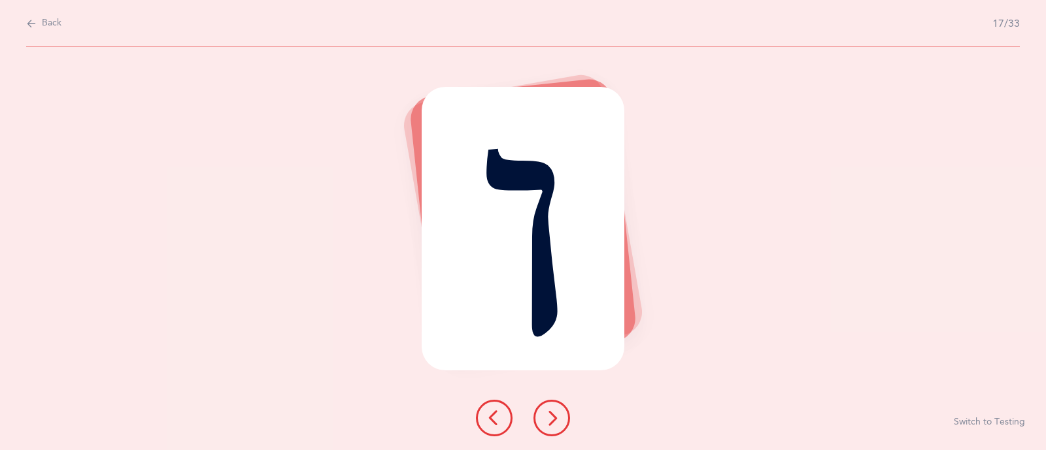
click at [552, 412] on icon at bounding box center [552, 418] width 16 height 16
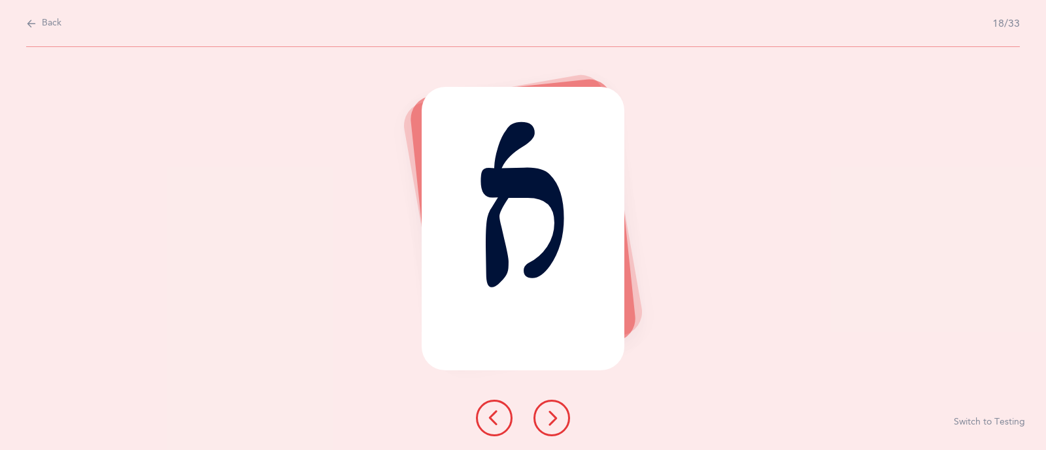
click at [552, 412] on icon at bounding box center [552, 418] width 16 height 16
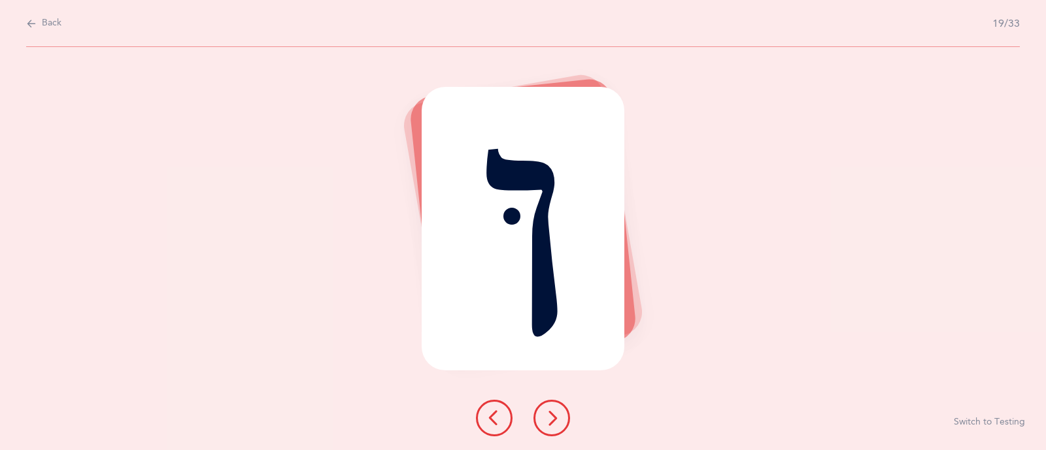
click at [552, 412] on icon at bounding box center [552, 418] width 16 height 16
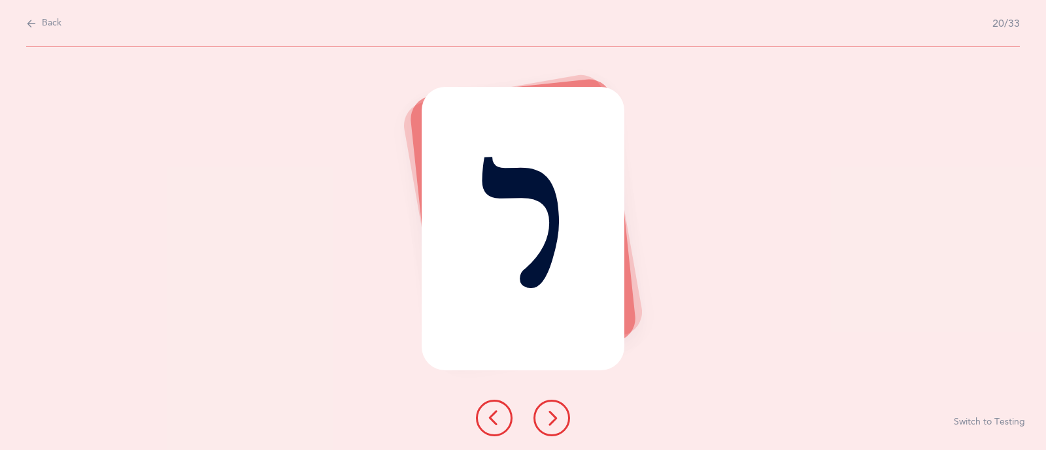
click at [552, 412] on icon at bounding box center [552, 418] width 16 height 16
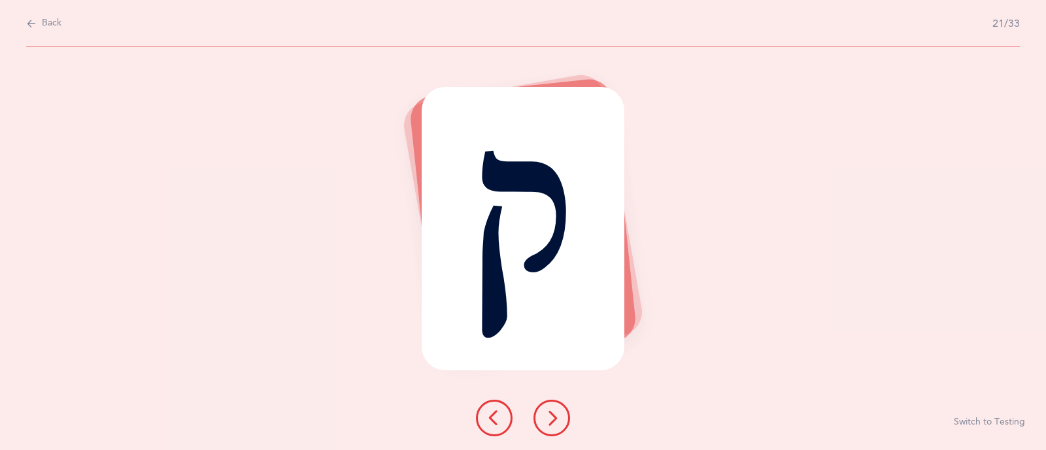
click at [552, 412] on icon at bounding box center [552, 418] width 16 height 16
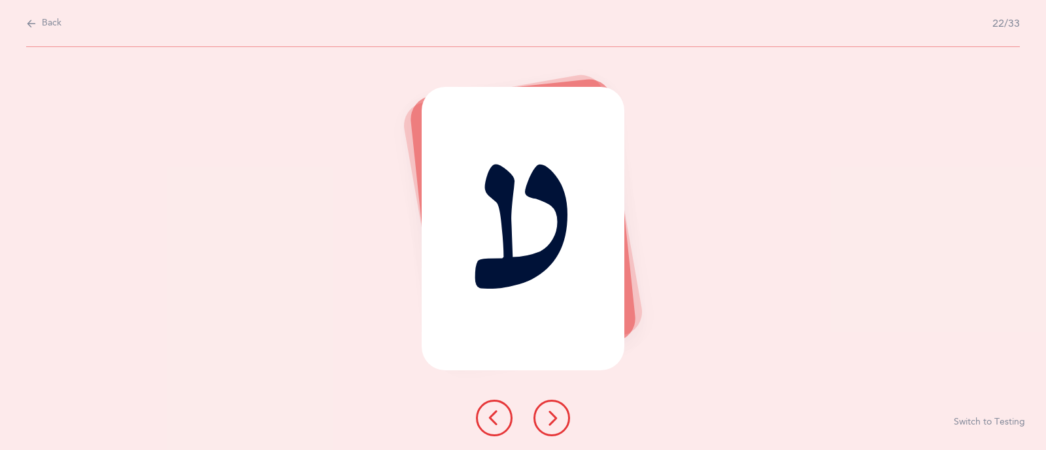
click at [552, 412] on icon at bounding box center [552, 418] width 16 height 16
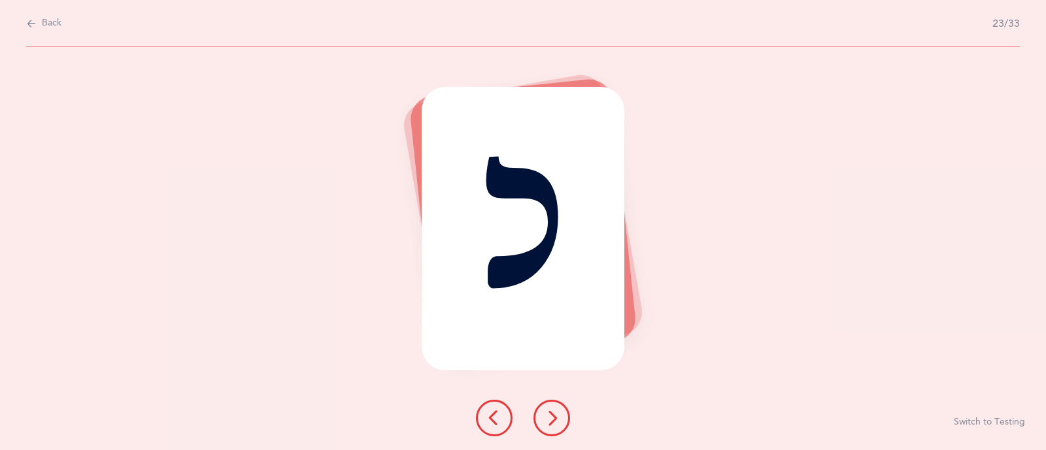
click at [552, 412] on icon at bounding box center [552, 418] width 16 height 16
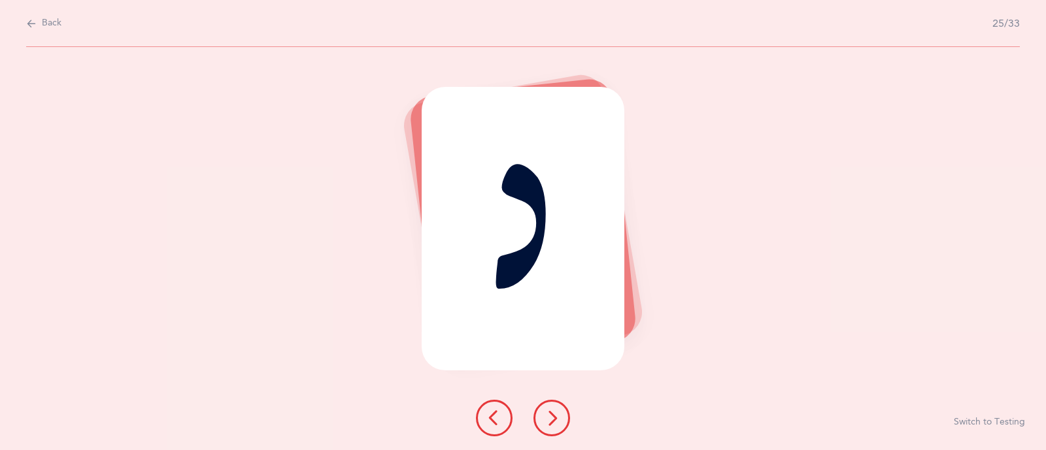
click at [552, 412] on icon at bounding box center [552, 418] width 16 height 16
